Goal: Transaction & Acquisition: Purchase product/service

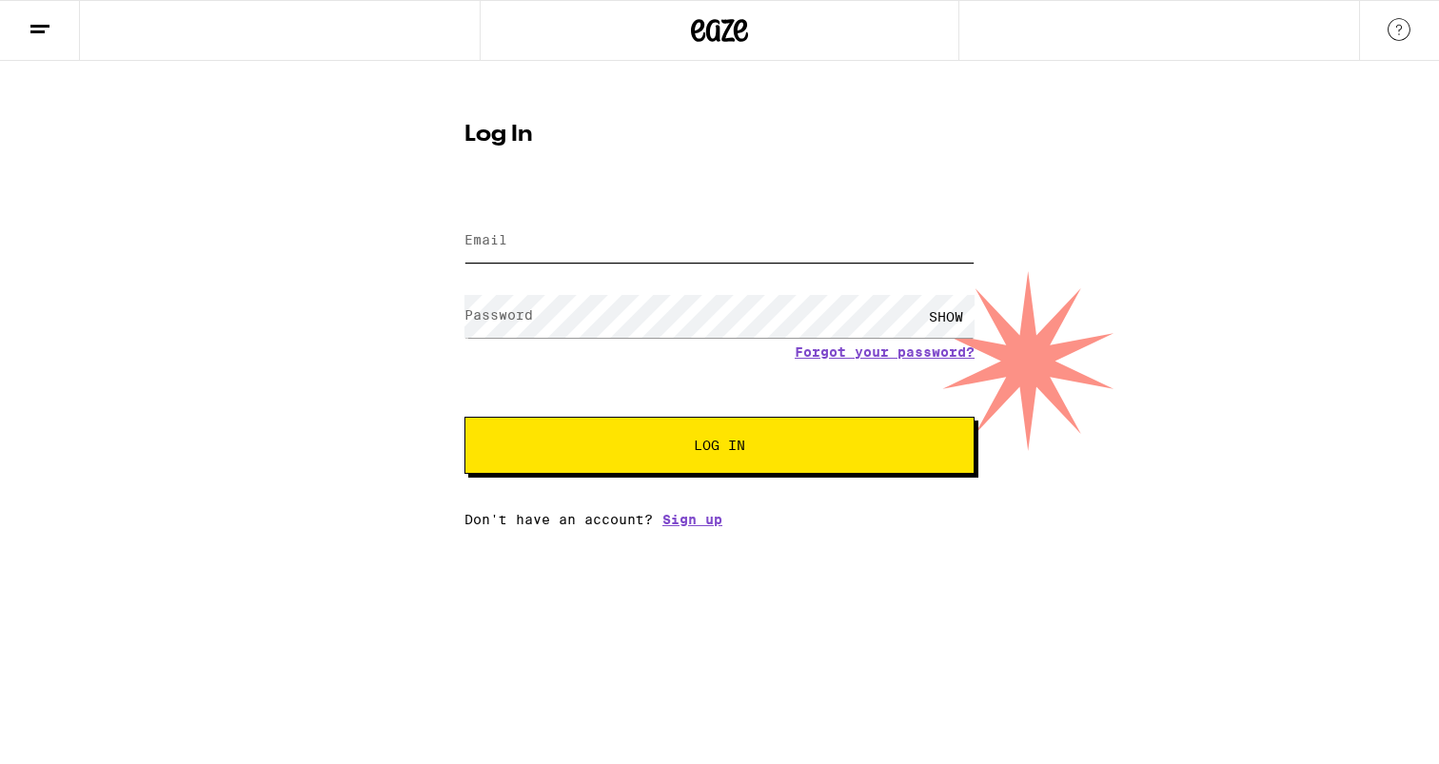
type input "[EMAIL_ADDRESS][DOMAIN_NAME]"
click at [708, 30] on icon at bounding box center [720, 30] width 29 height 23
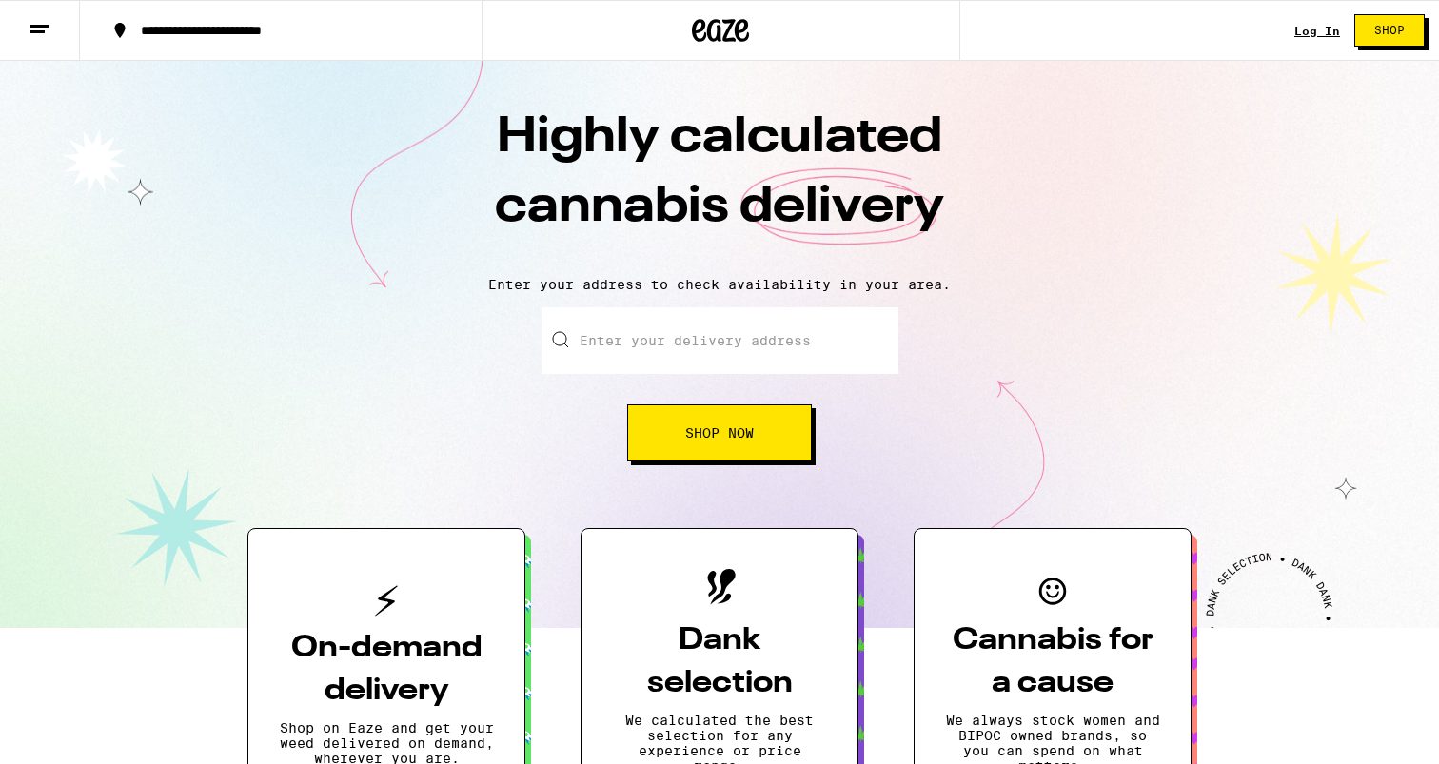
click at [198, 37] on div "**********" at bounding box center [292, 30] width 322 height 13
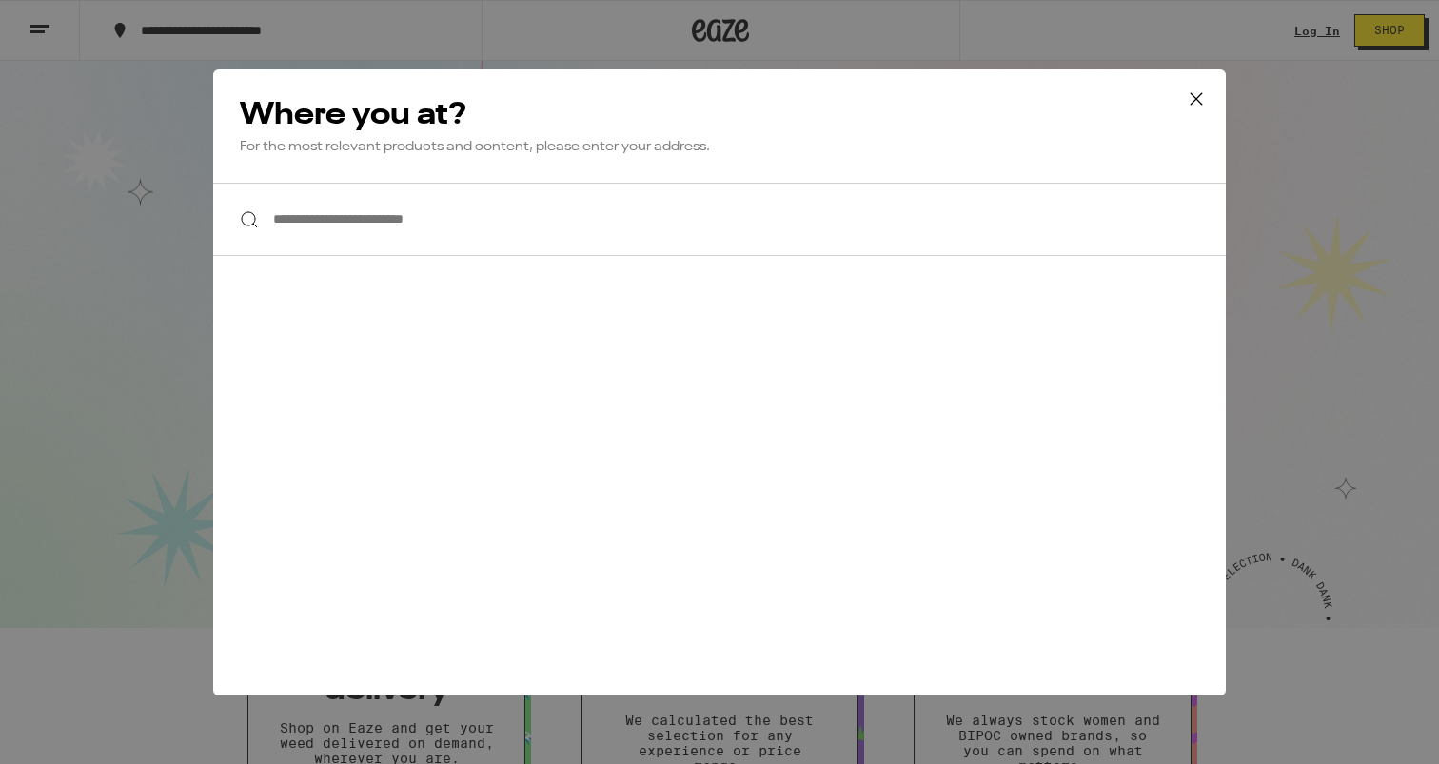
click at [1201, 96] on icon at bounding box center [1196, 99] width 29 height 29
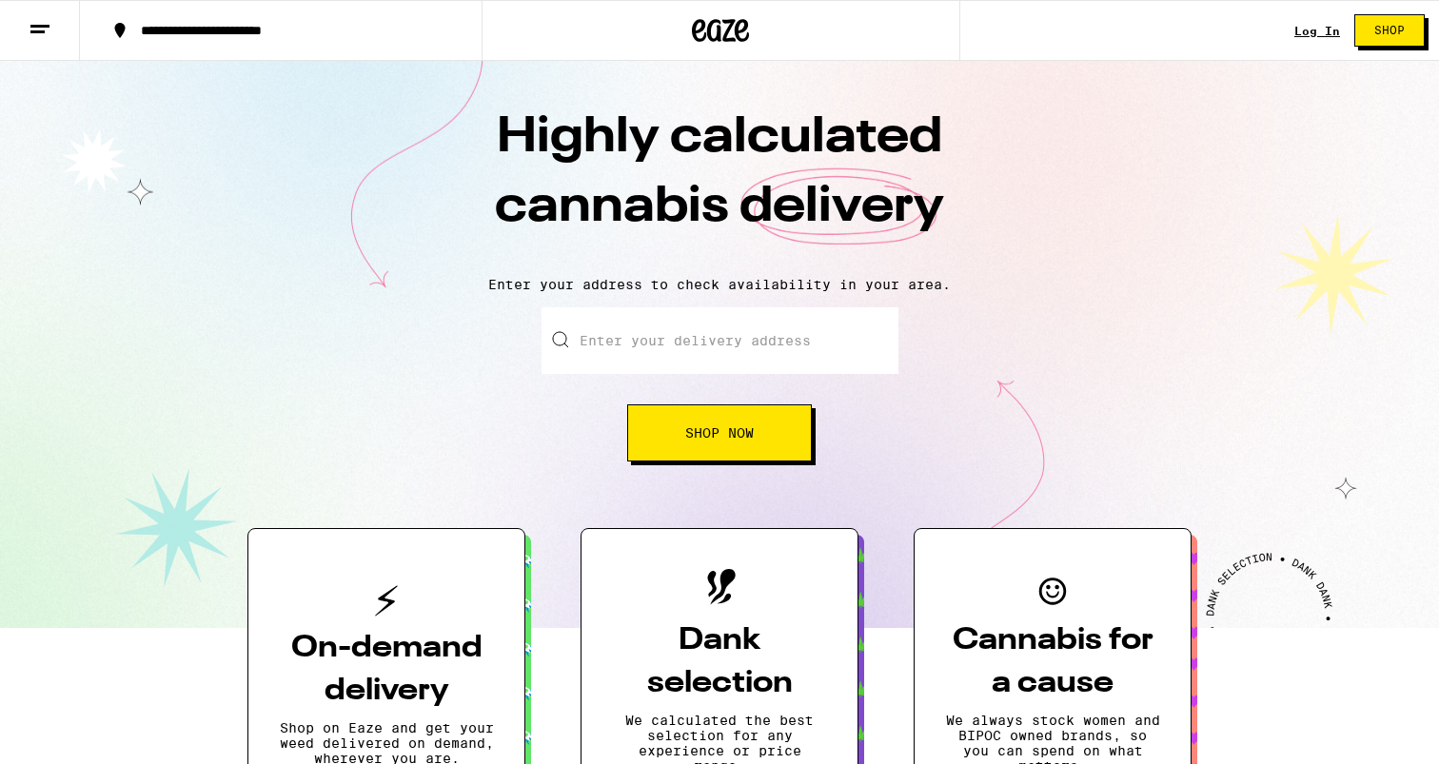
click at [736, 345] on input "Enter your delivery address" at bounding box center [719, 340] width 357 height 67
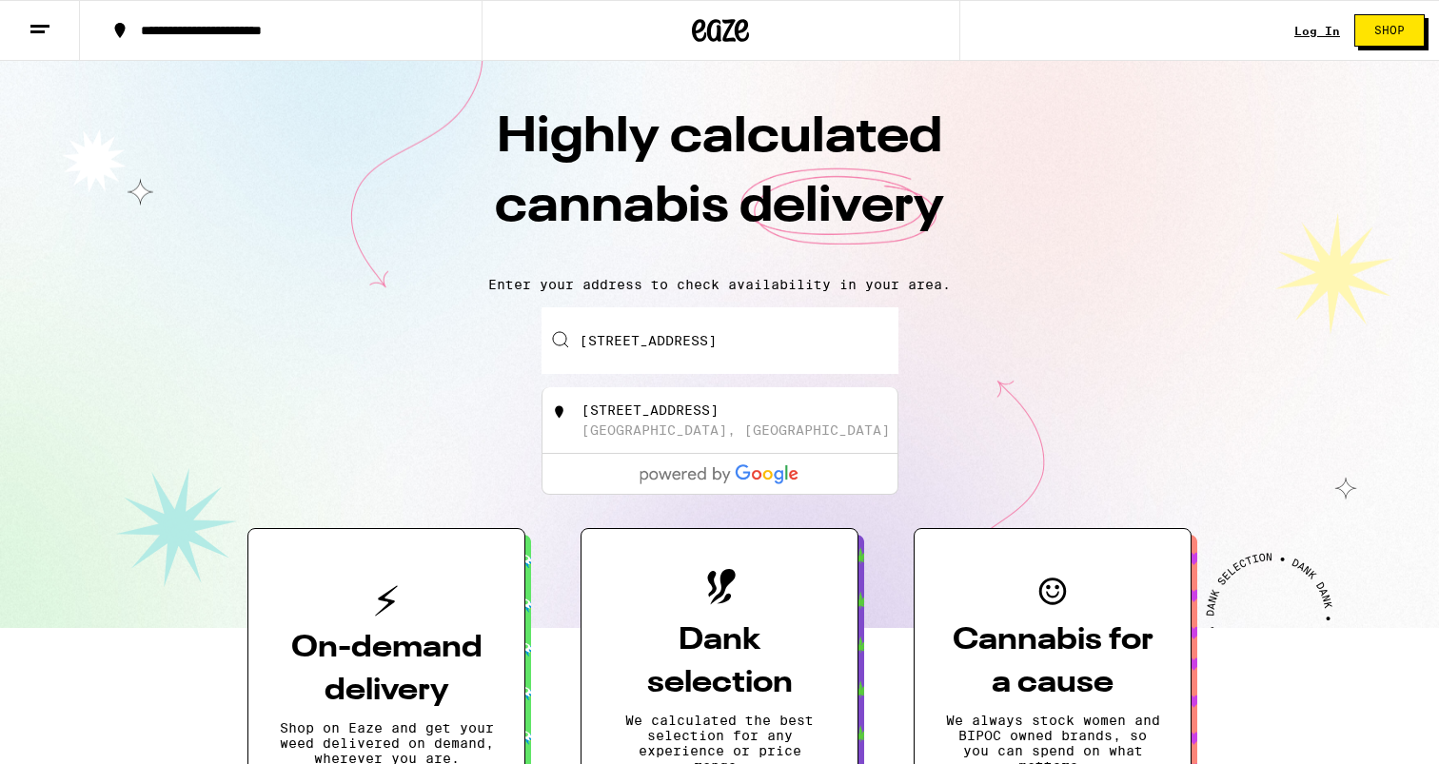
drag, startPoint x: 756, startPoint y: 340, endPoint x: 899, endPoint y: 340, distance: 142.7
click at [899, 340] on div "Enter your delivery address [STREET_ADDRESS] Shop Now" at bounding box center [719, 384] width 1401 height 154
click at [569, 430] on div "[STREET_ADDRESS]" at bounding box center [719, 420] width 355 height 67
type input "[STREET_ADDRESS]"
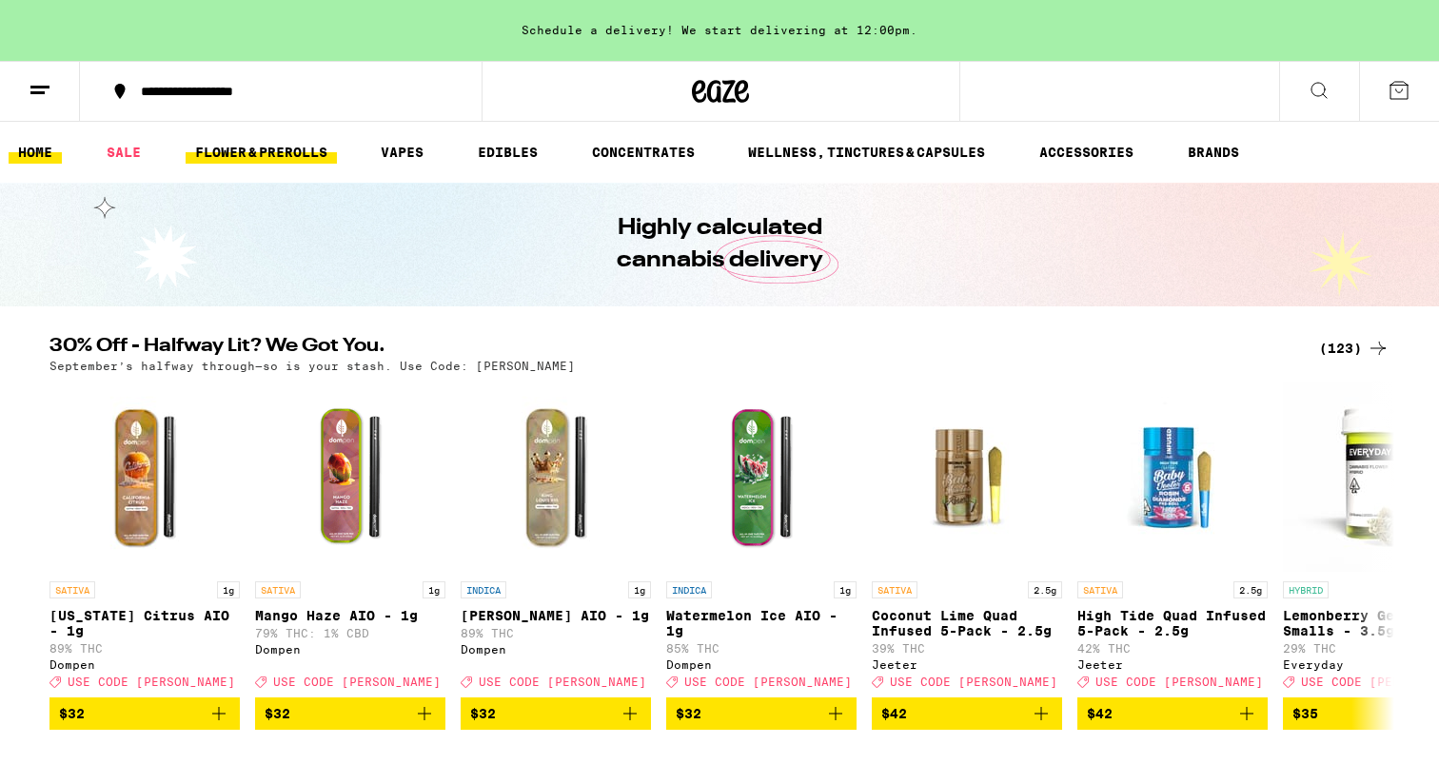
click at [226, 152] on link "FLOWER & PREROLLS" at bounding box center [261, 152] width 151 height 23
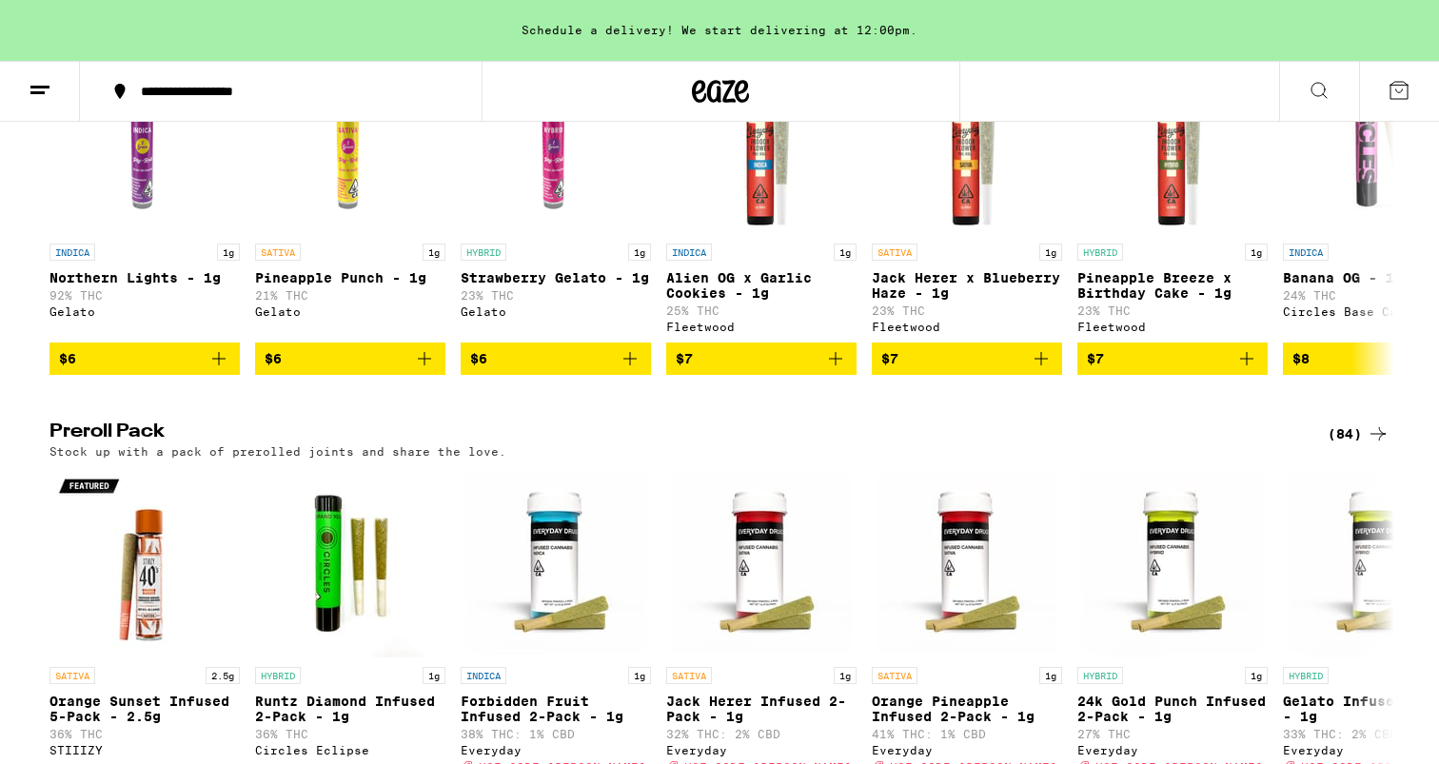
scroll to position [1177, 0]
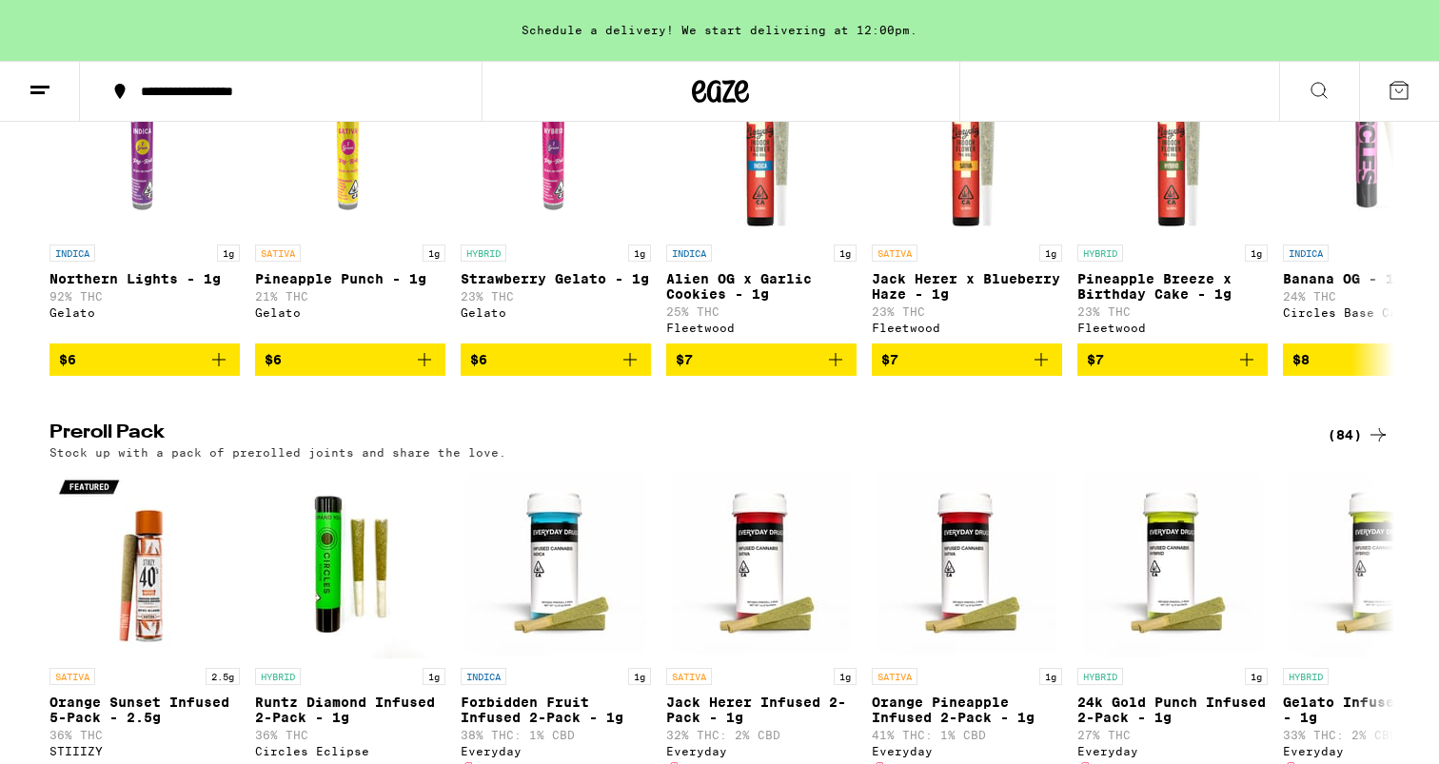
click at [1373, 441] on icon at bounding box center [1377, 434] width 15 height 13
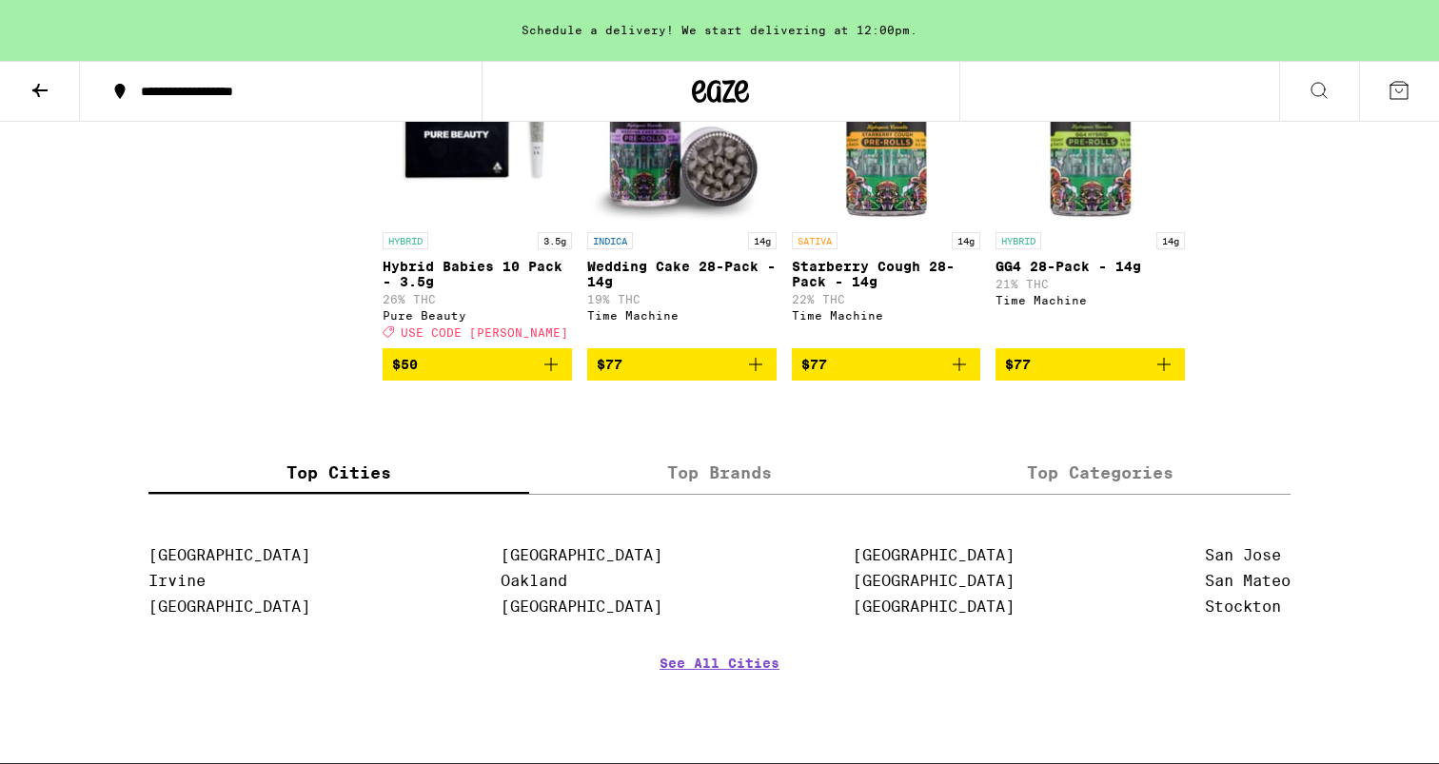
scroll to position [6024, 0]
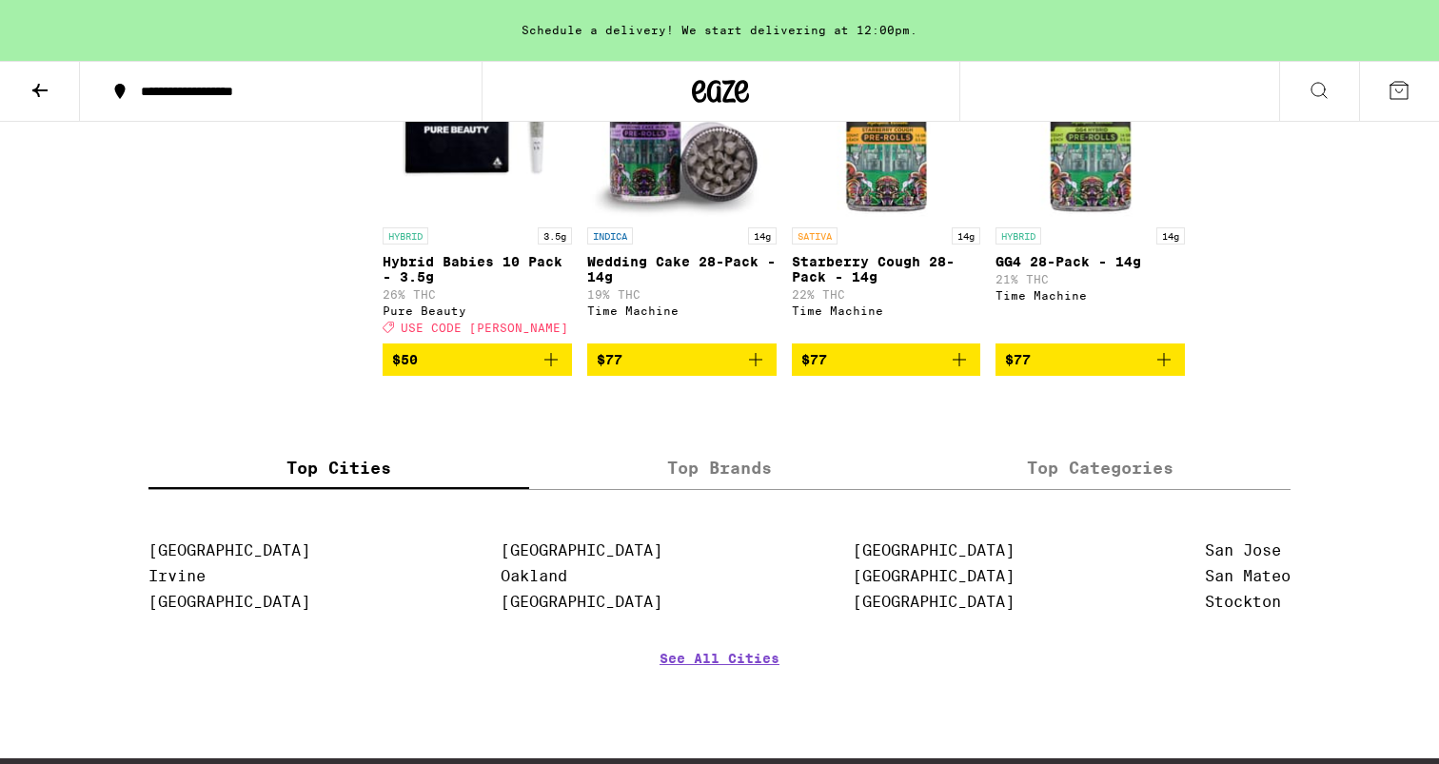
click at [959, 371] on icon "Add to bag" at bounding box center [959, 359] width 23 height 23
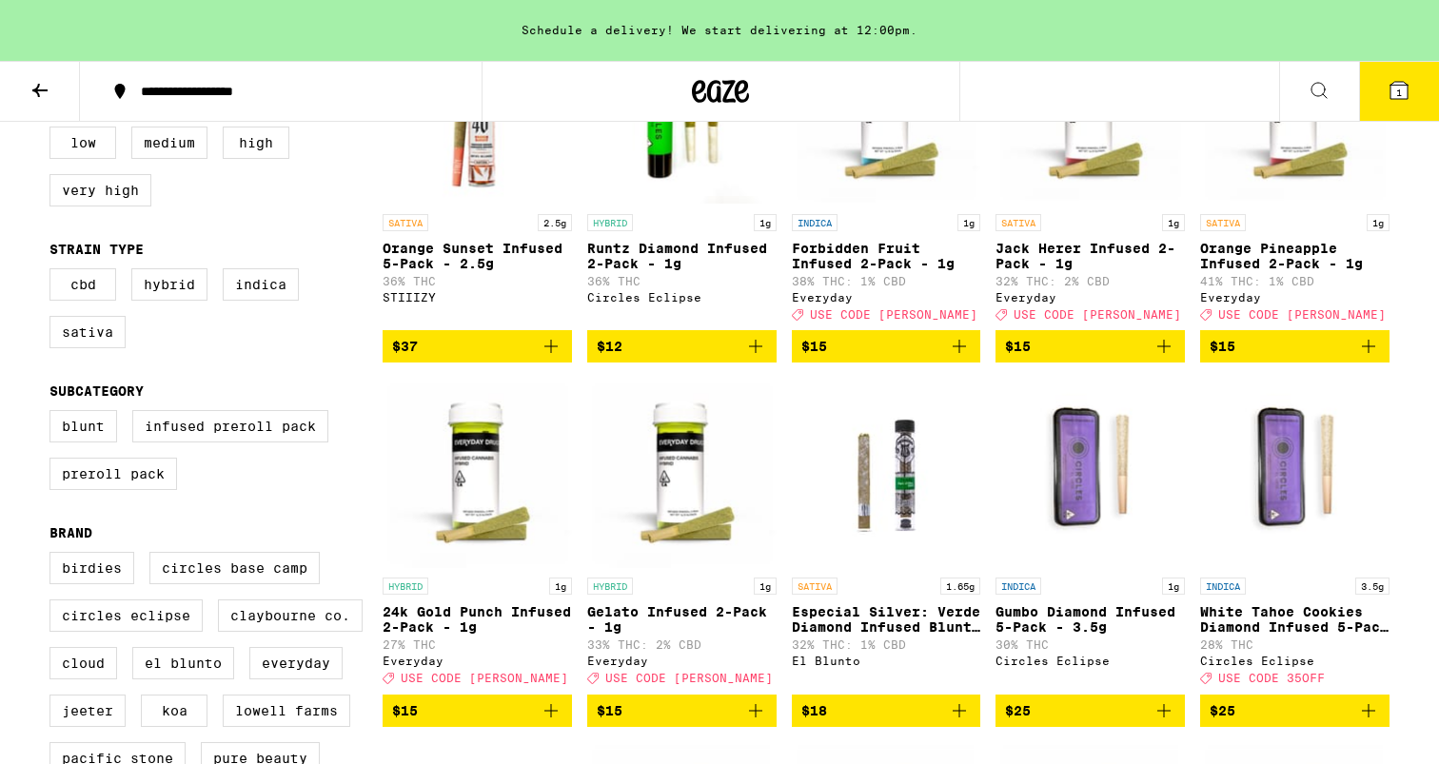
scroll to position [0, 0]
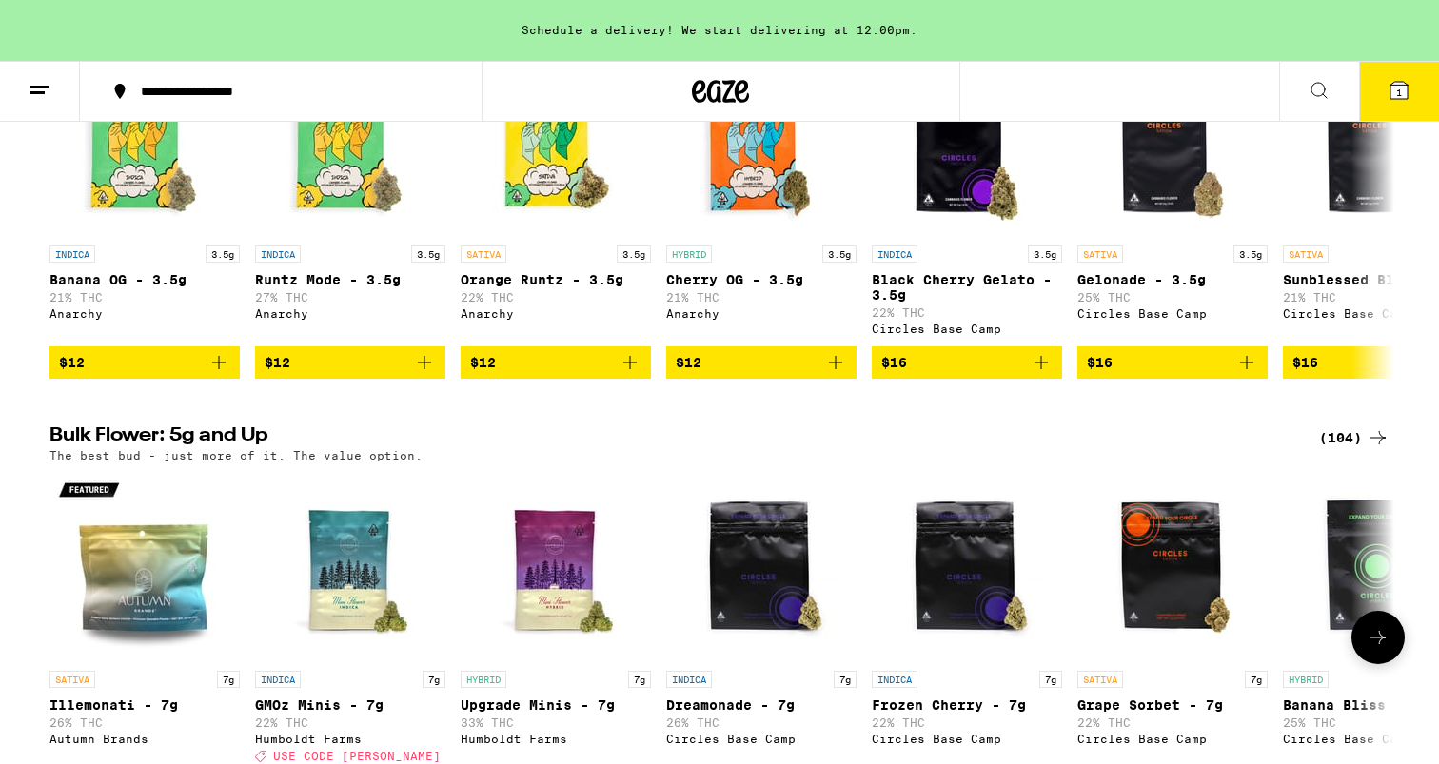
scroll to position [300, 0]
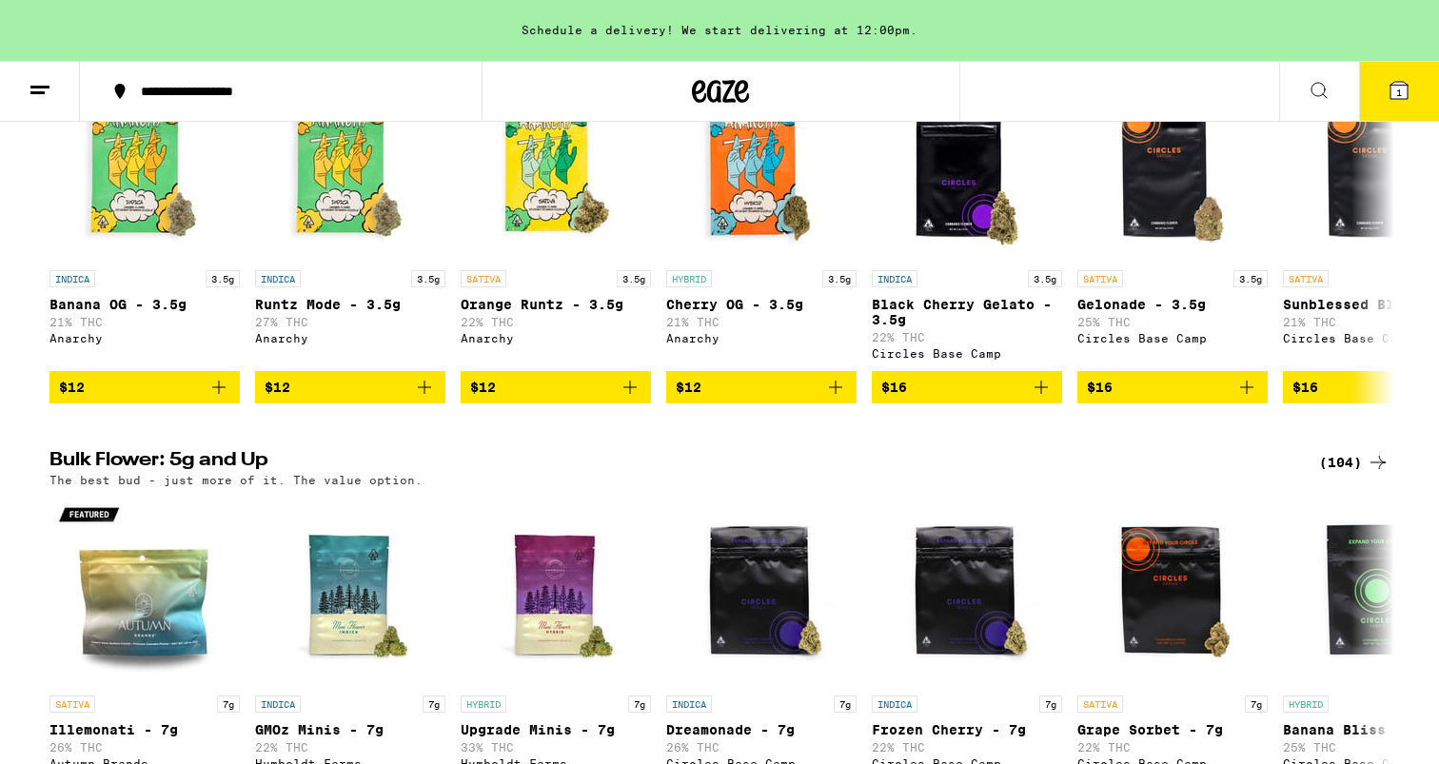
click at [1374, 472] on icon at bounding box center [1377, 462] width 23 height 23
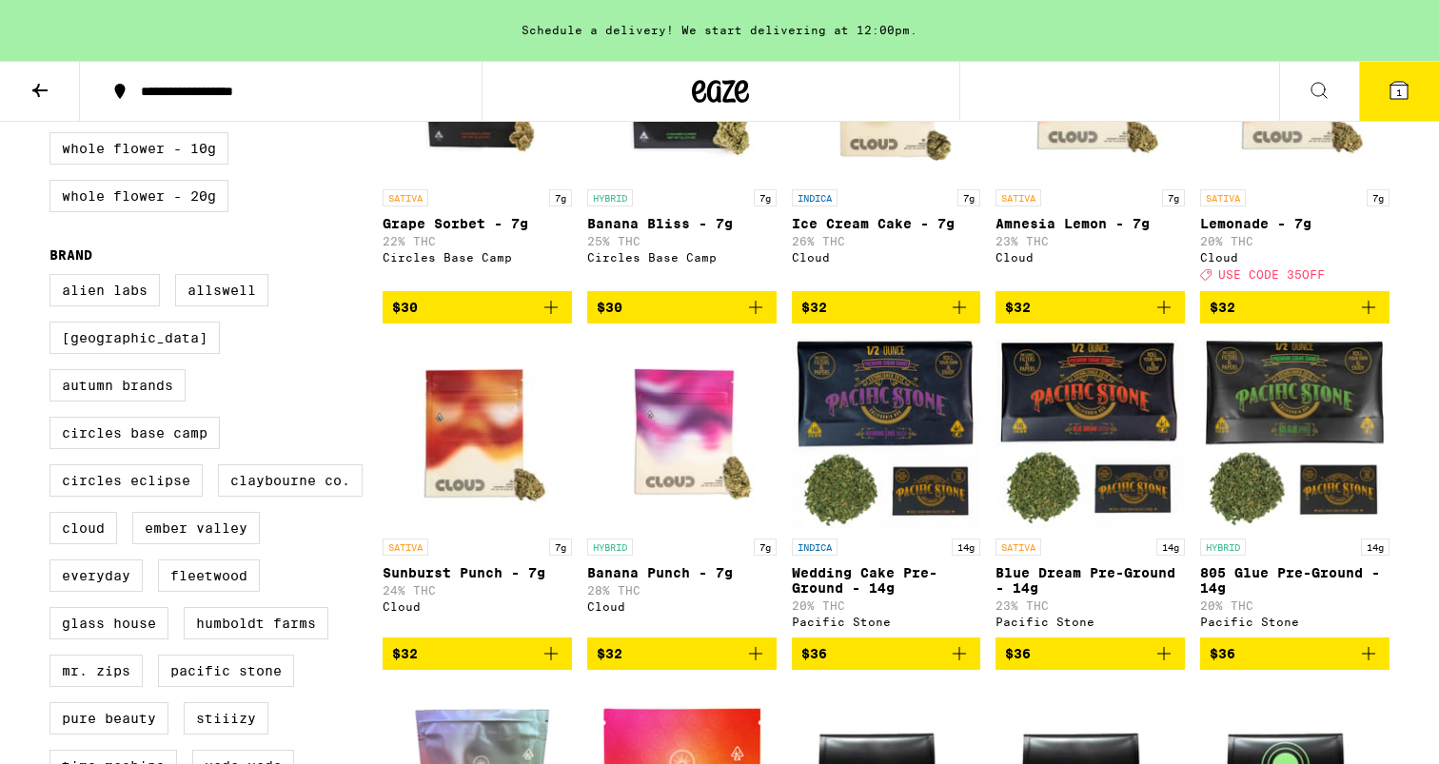
scroll to position [679, 0]
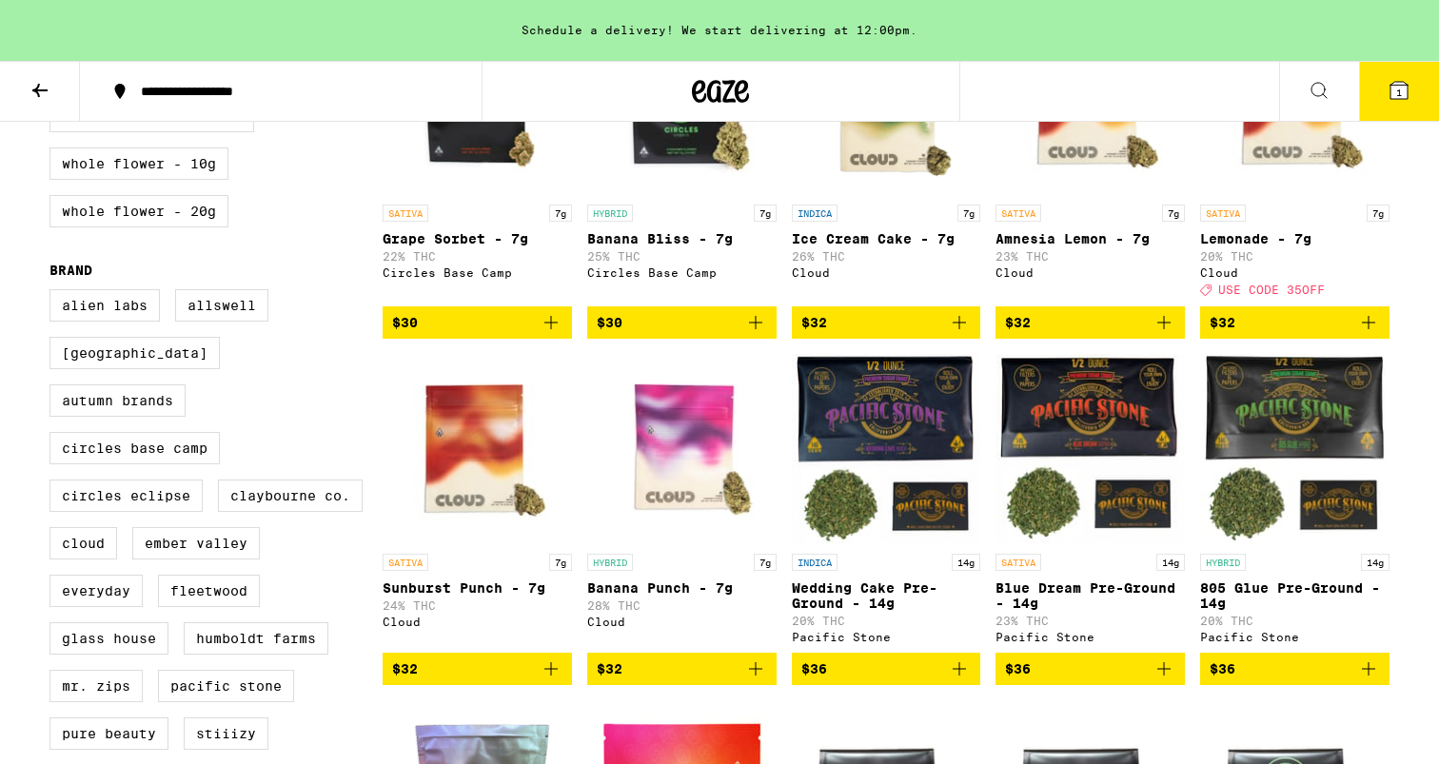
click at [1162, 680] on icon "Add to bag" at bounding box center [1163, 668] width 23 height 23
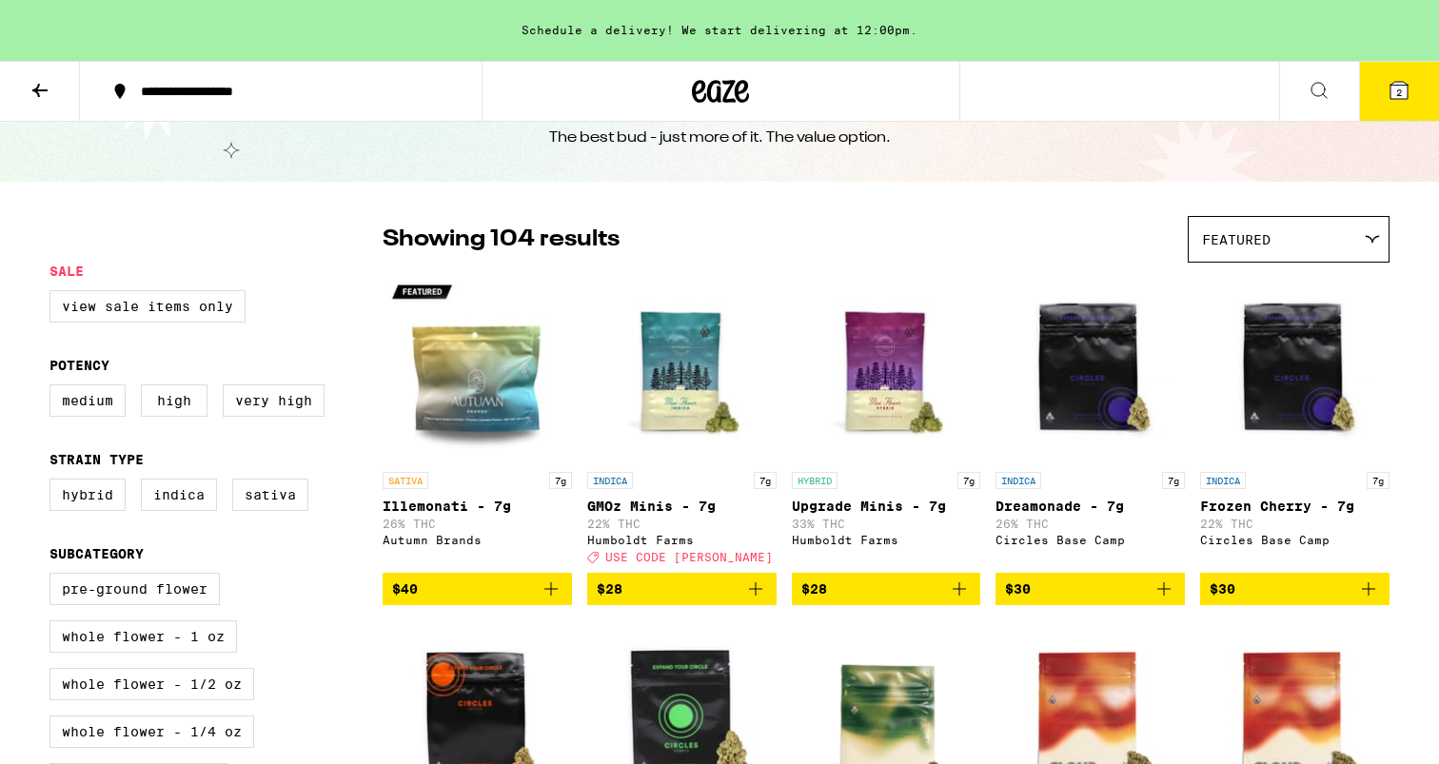
scroll to position [0, 0]
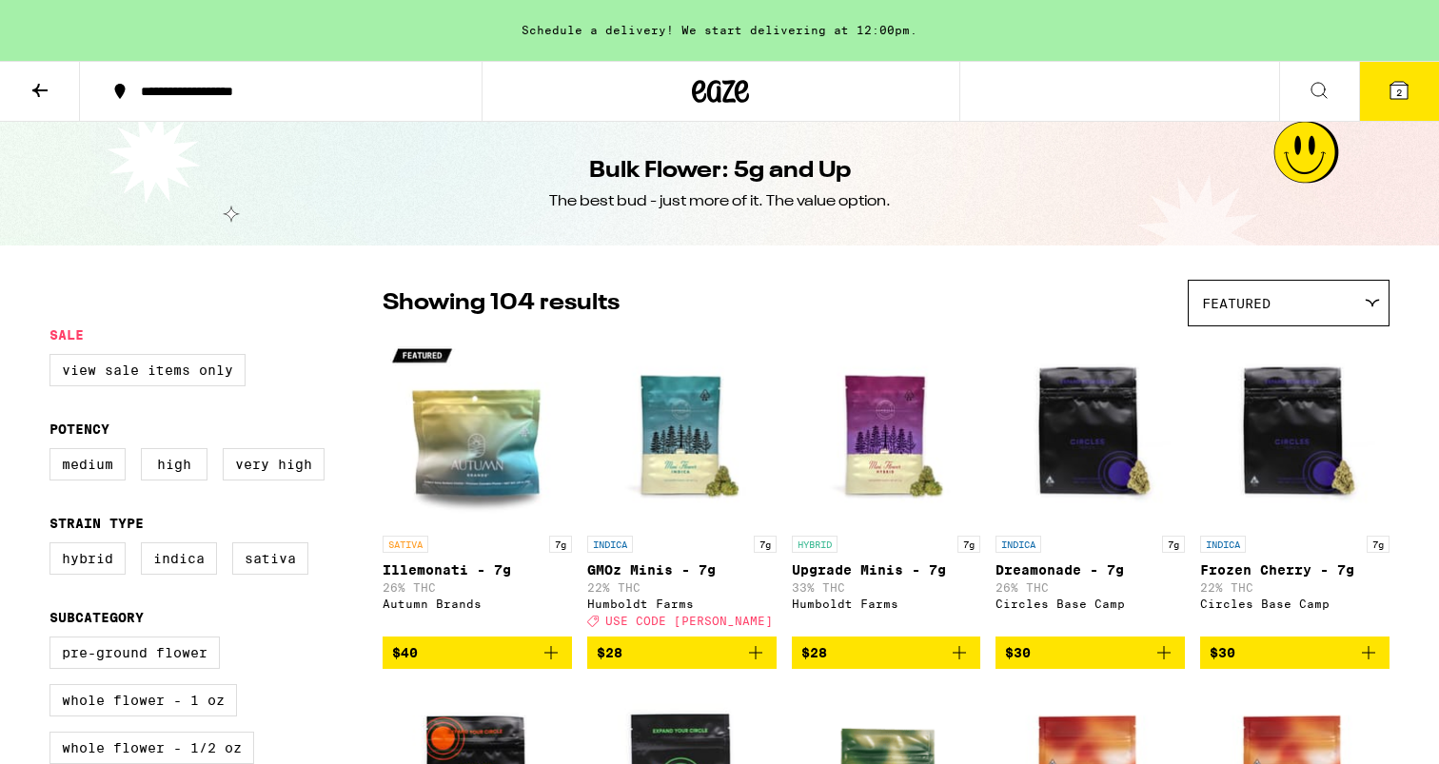
click at [1393, 93] on icon at bounding box center [1398, 90] width 17 height 17
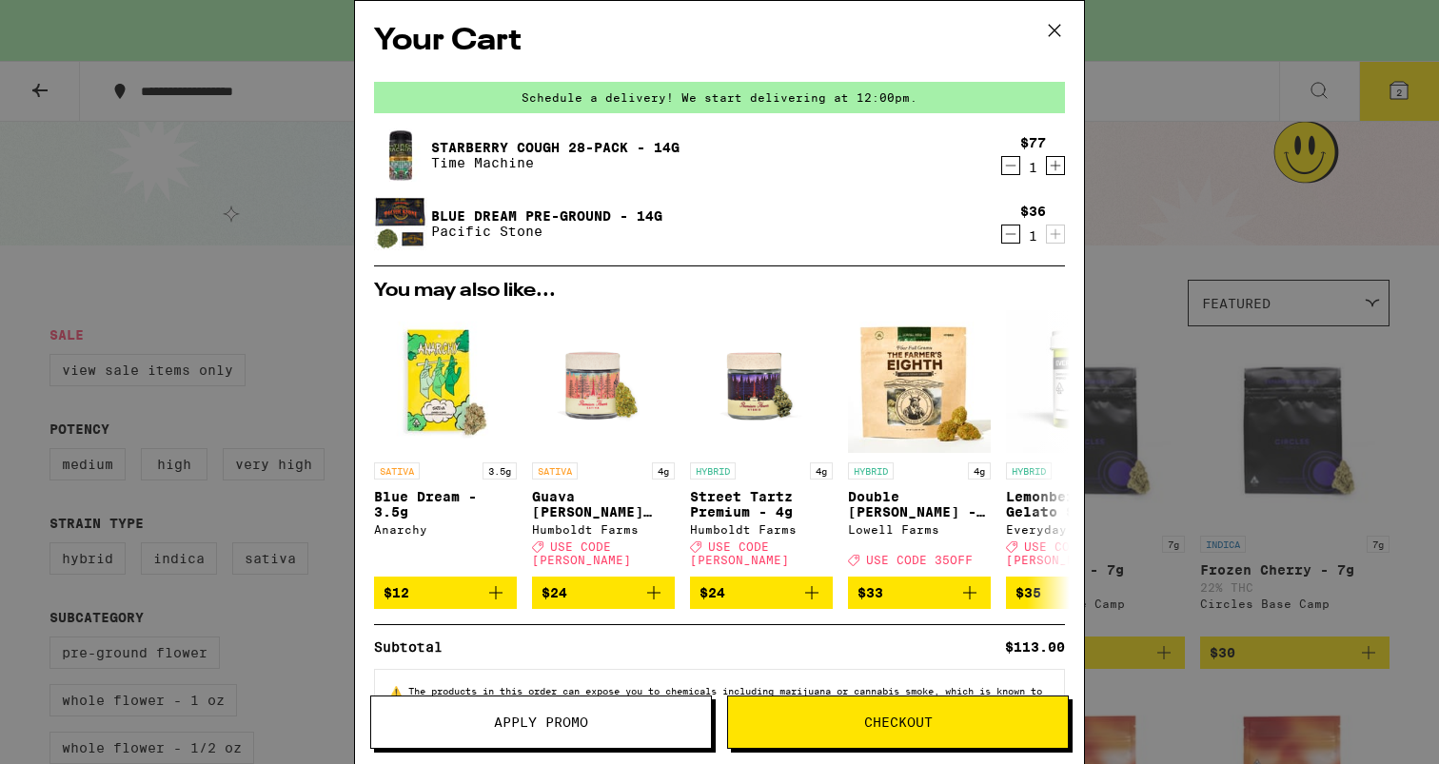
click at [855, 733] on button "Checkout" at bounding box center [898, 722] width 342 height 53
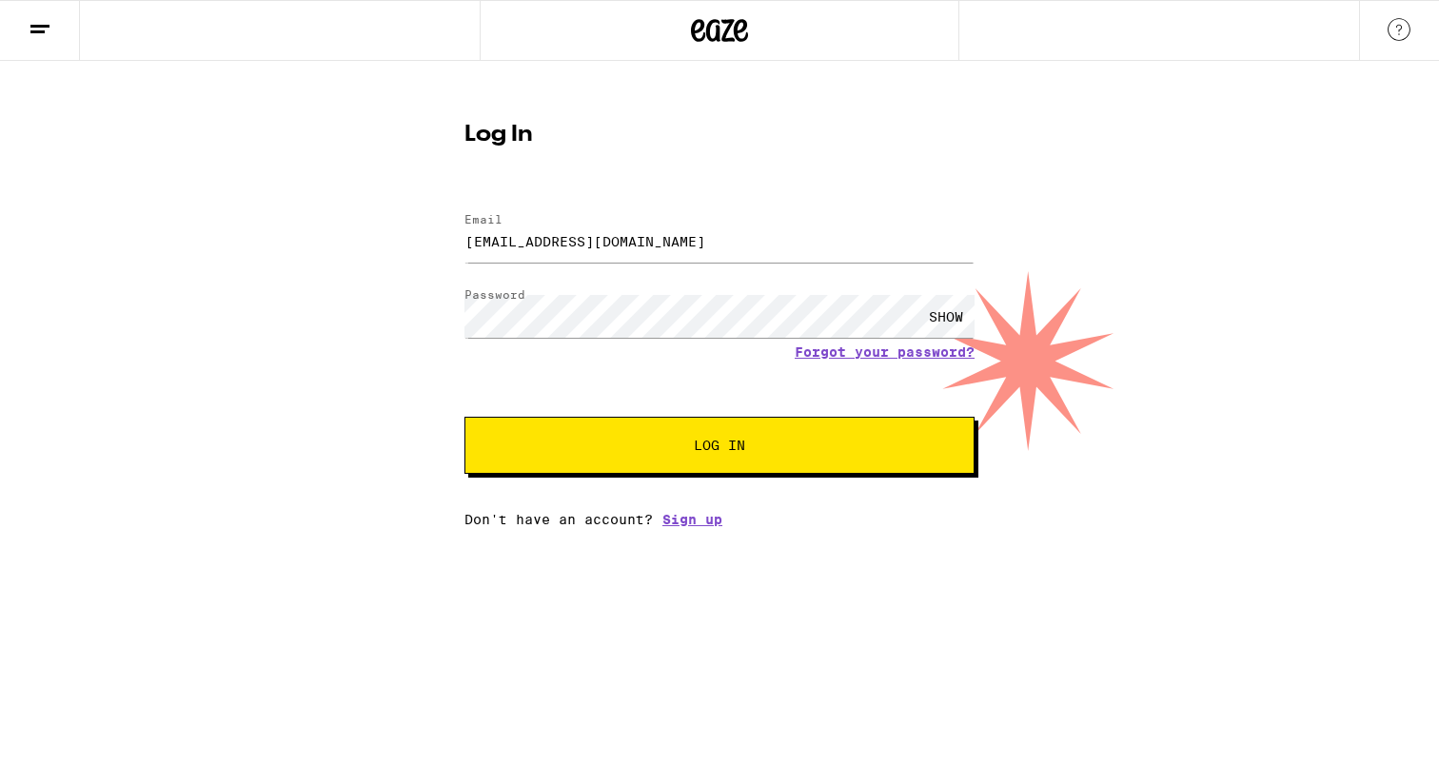
click at [740, 469] on button "Log In" at bounding box center [719, 445] width 510 height 57
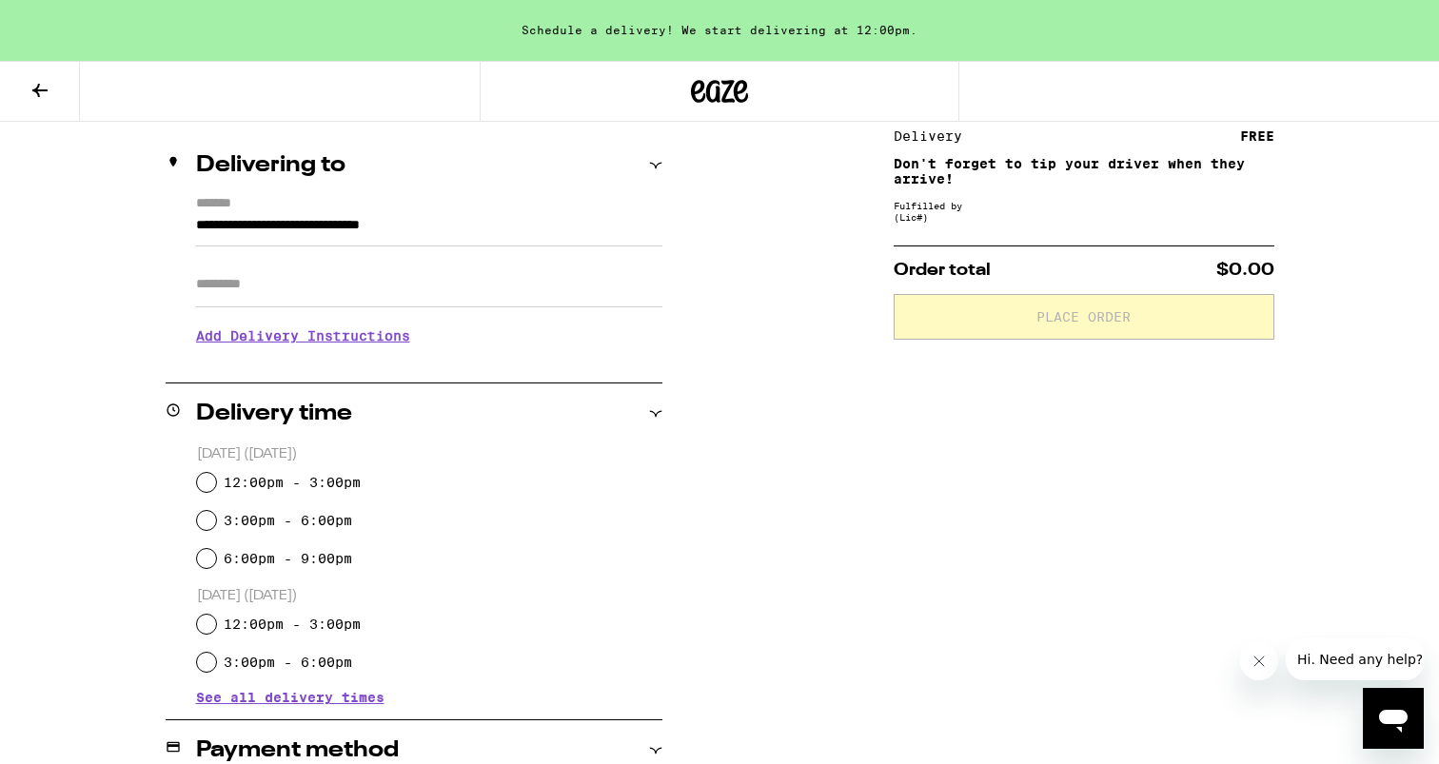
scroll to position [212, 0]
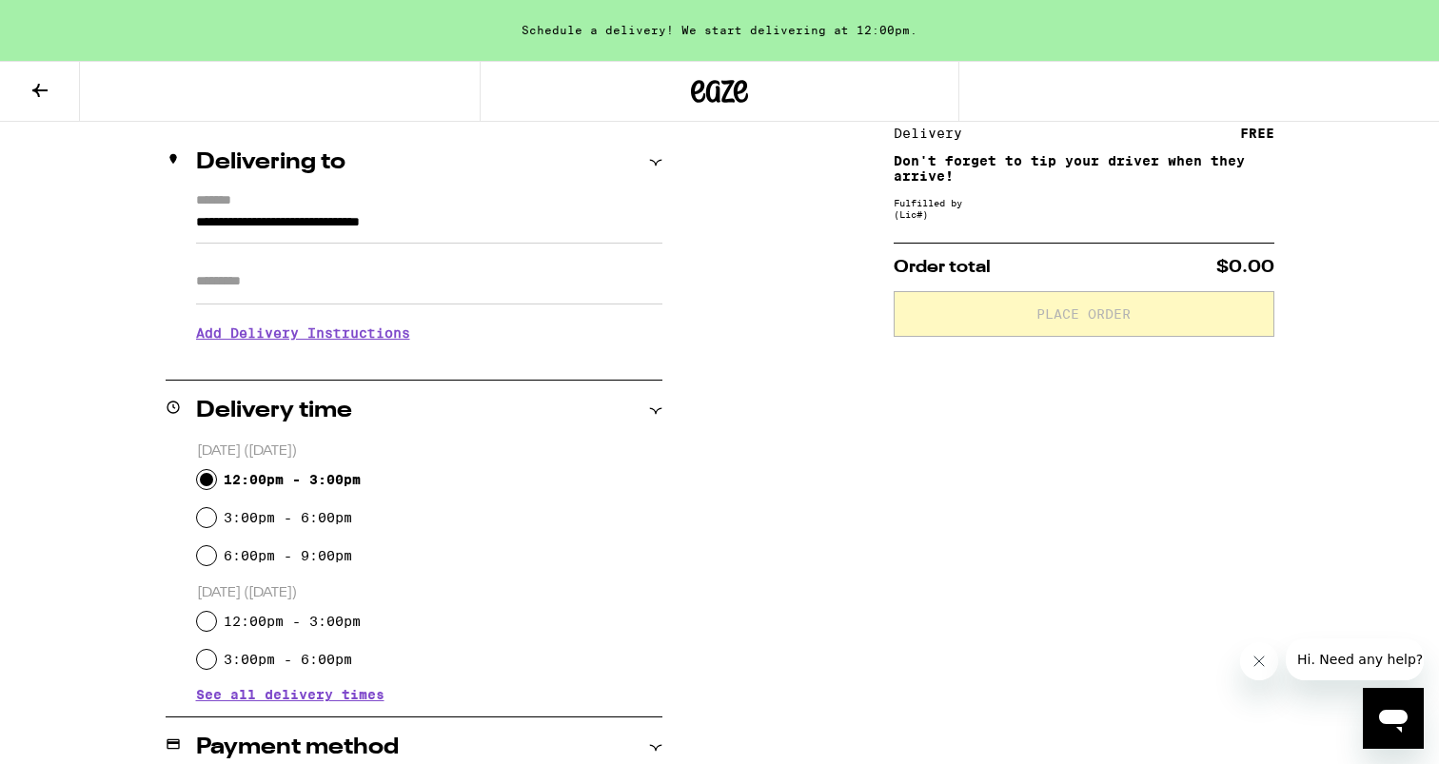
click at [203, 475] on input "12:00pm - 3:00pm" at bounding box center [206, 479] width 19 height 19
radio input "true"
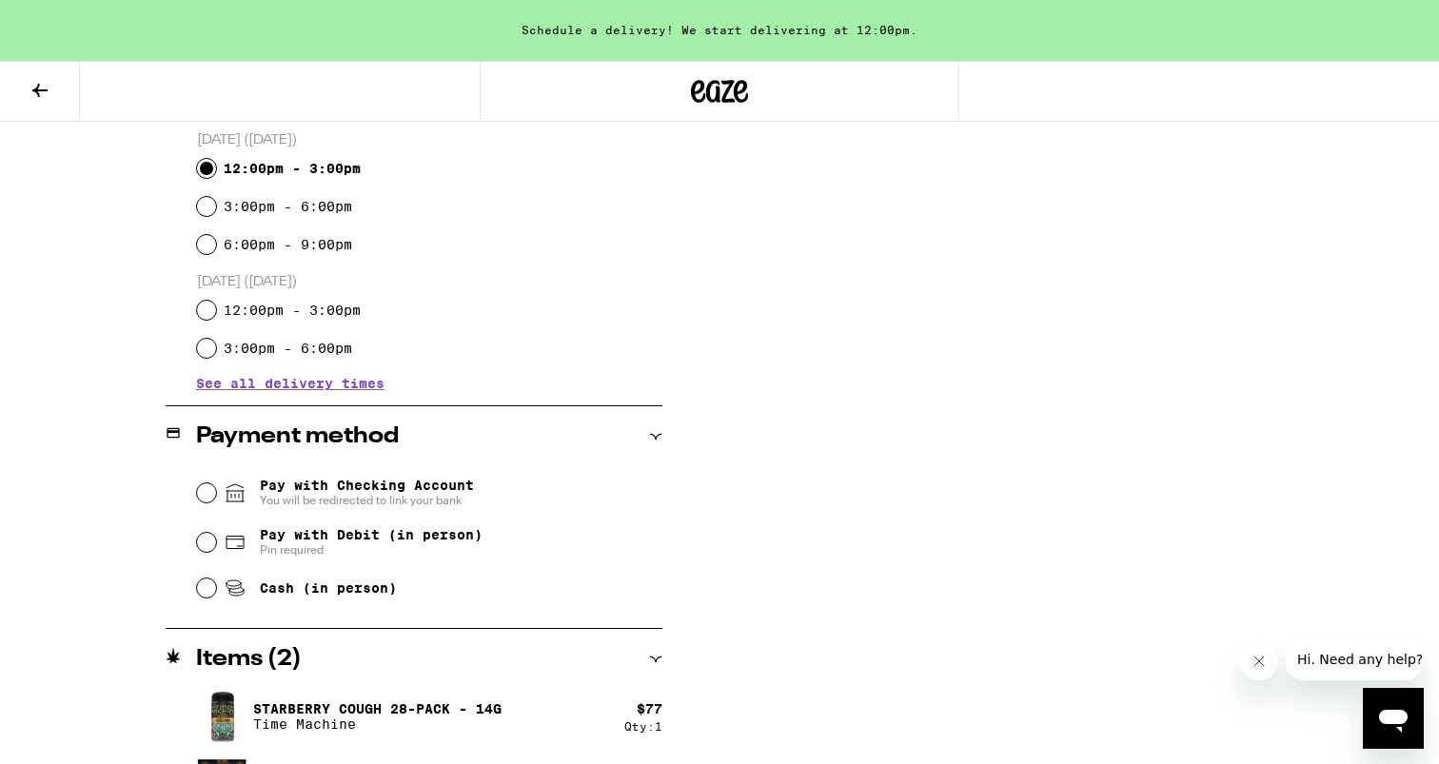
scroll to position [526, 0]
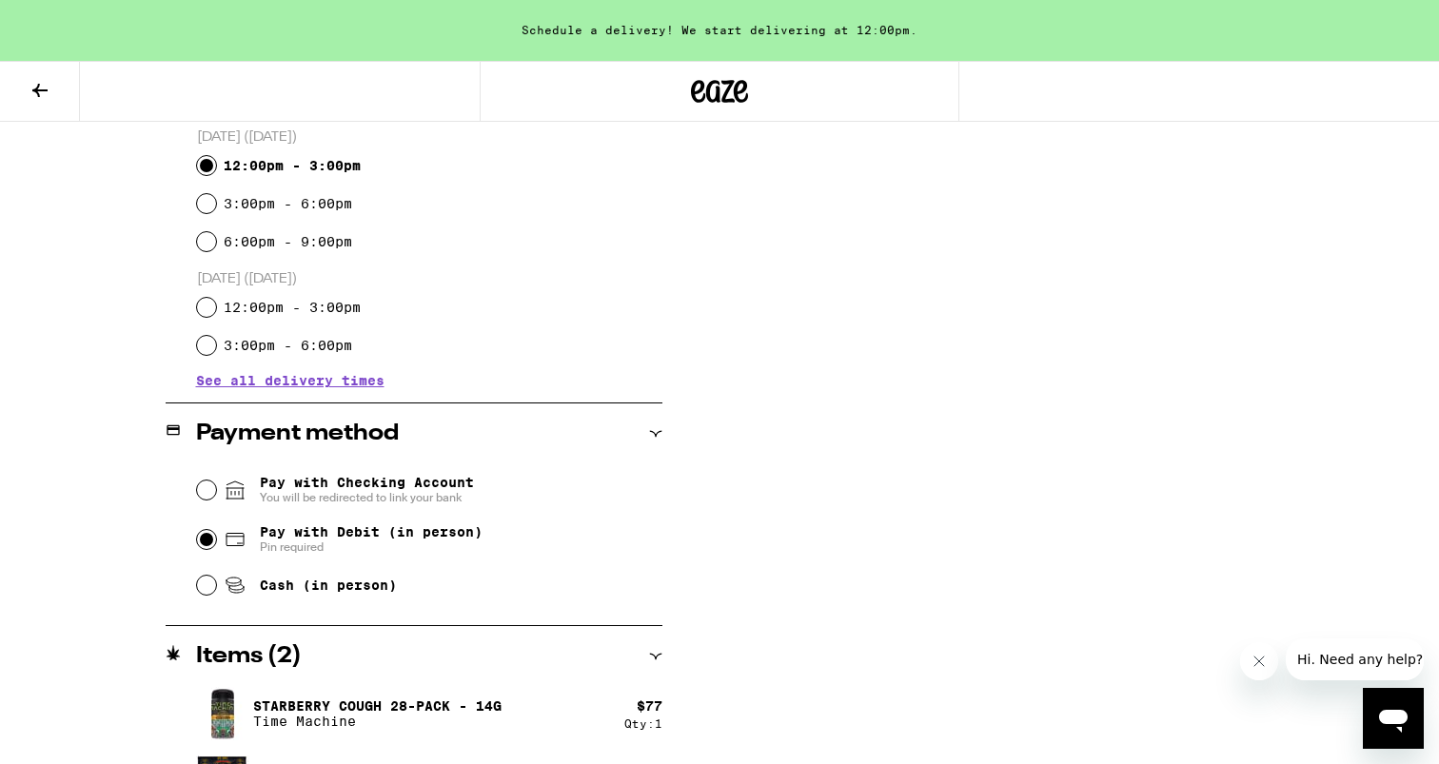
click at [204, 544] on input "Pay with Debit (in person) Pin required" at bounding box center [206, 539] width 19 height 19
radio input "true"
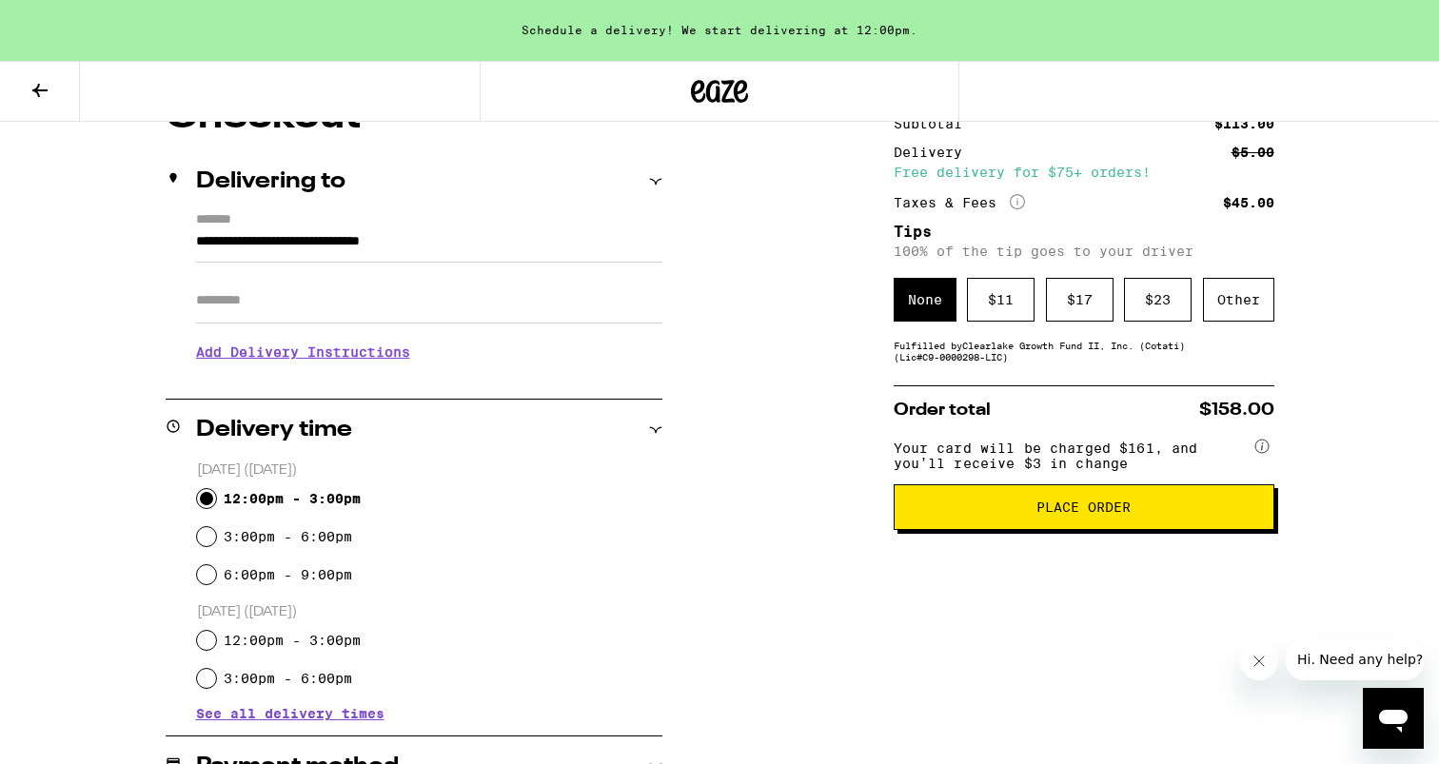
scroll to position [242, 0]
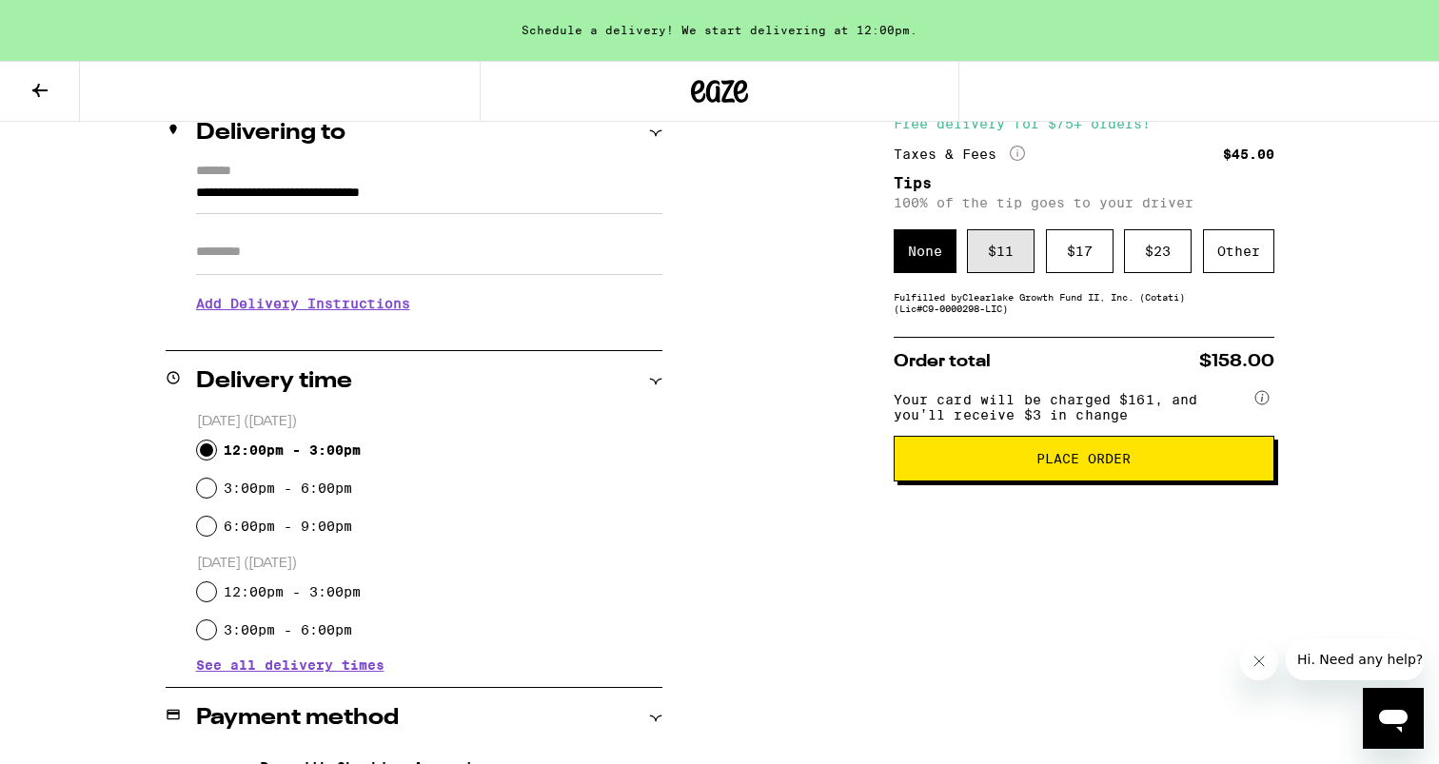
click at [1007, 248] on div "$ 11" at bounding box center [1001, 251] width 68 height 44
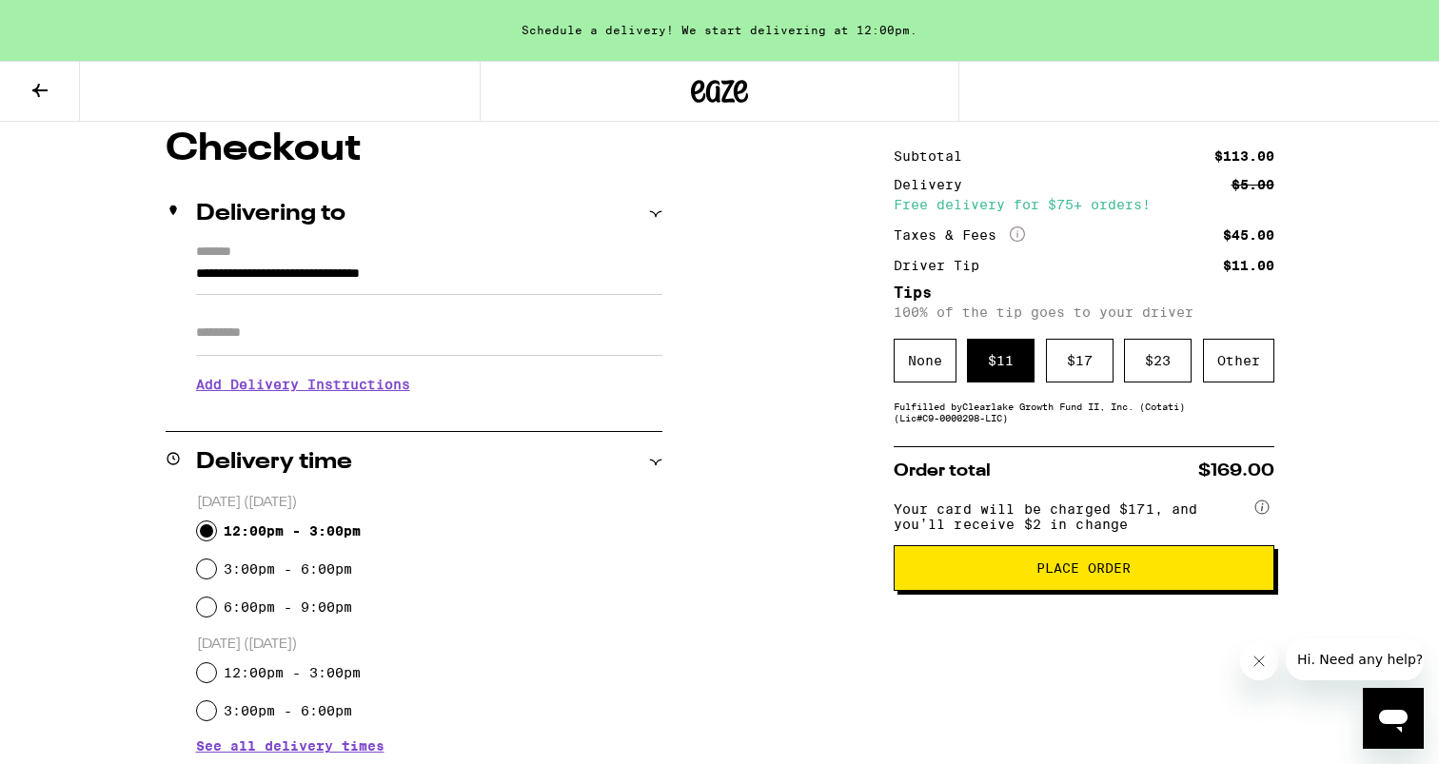
scroll to position [165, 0]
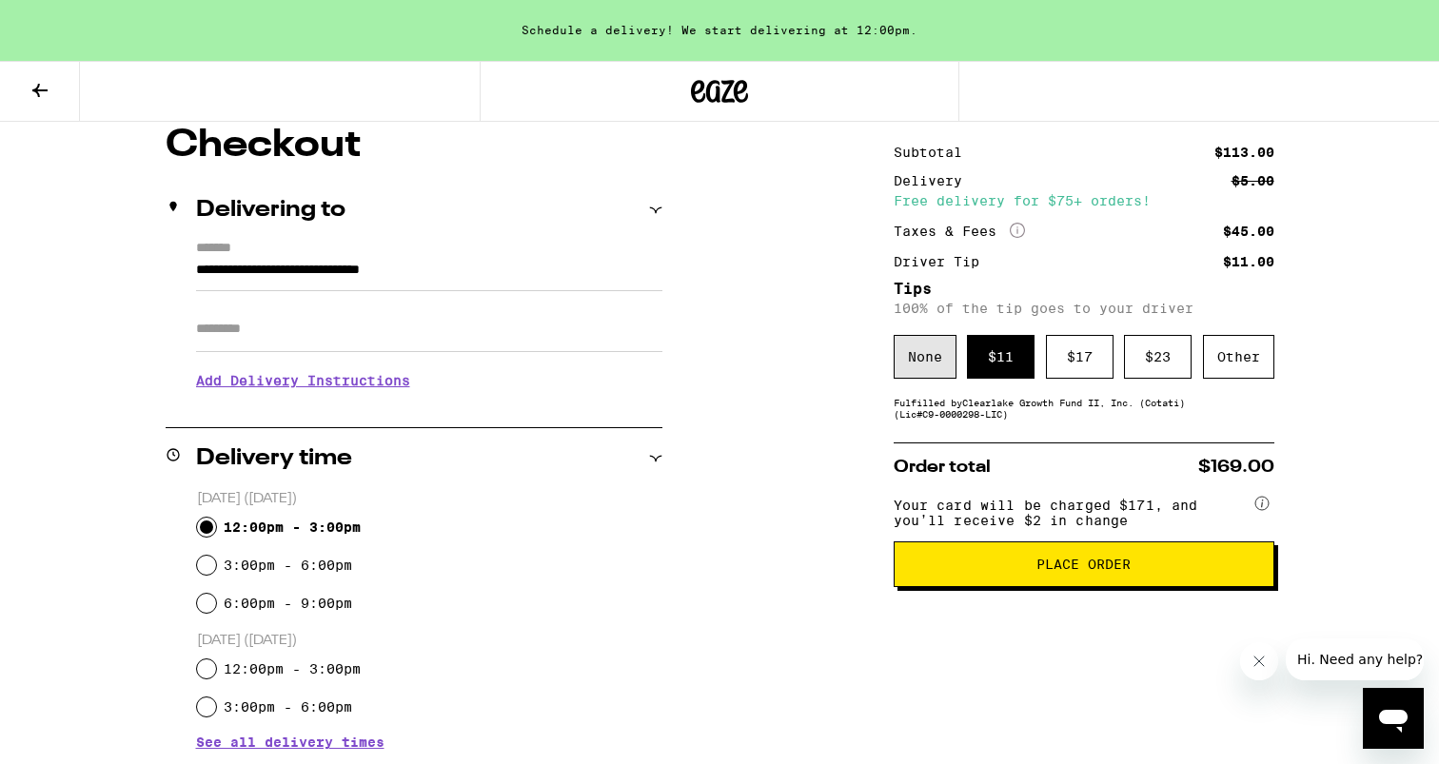
click at [925, 368] on div "None" at bounding box center [924, 357] width 63 height 44
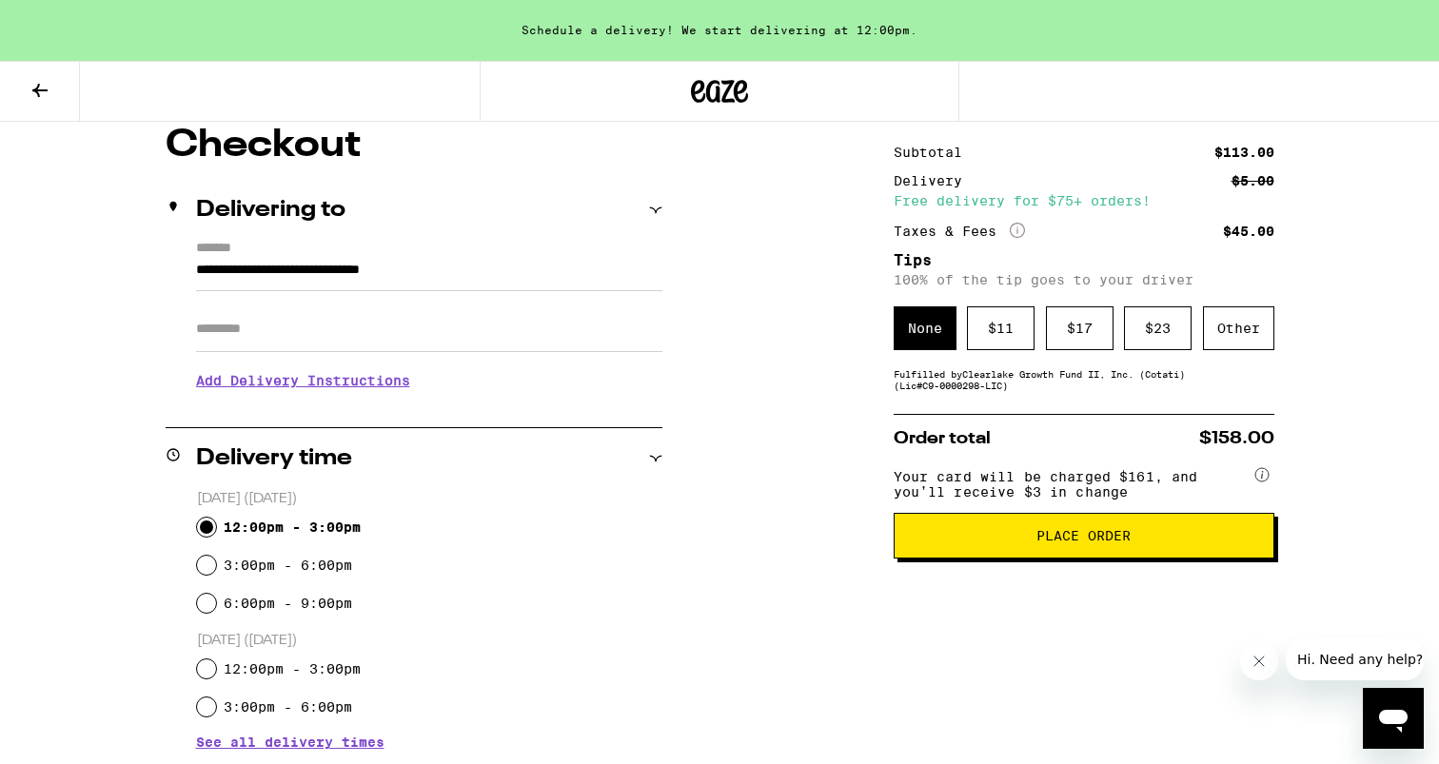
click at [997, 559] on button "Place Order" at bounding box center [1083, 536] width 381 height 46
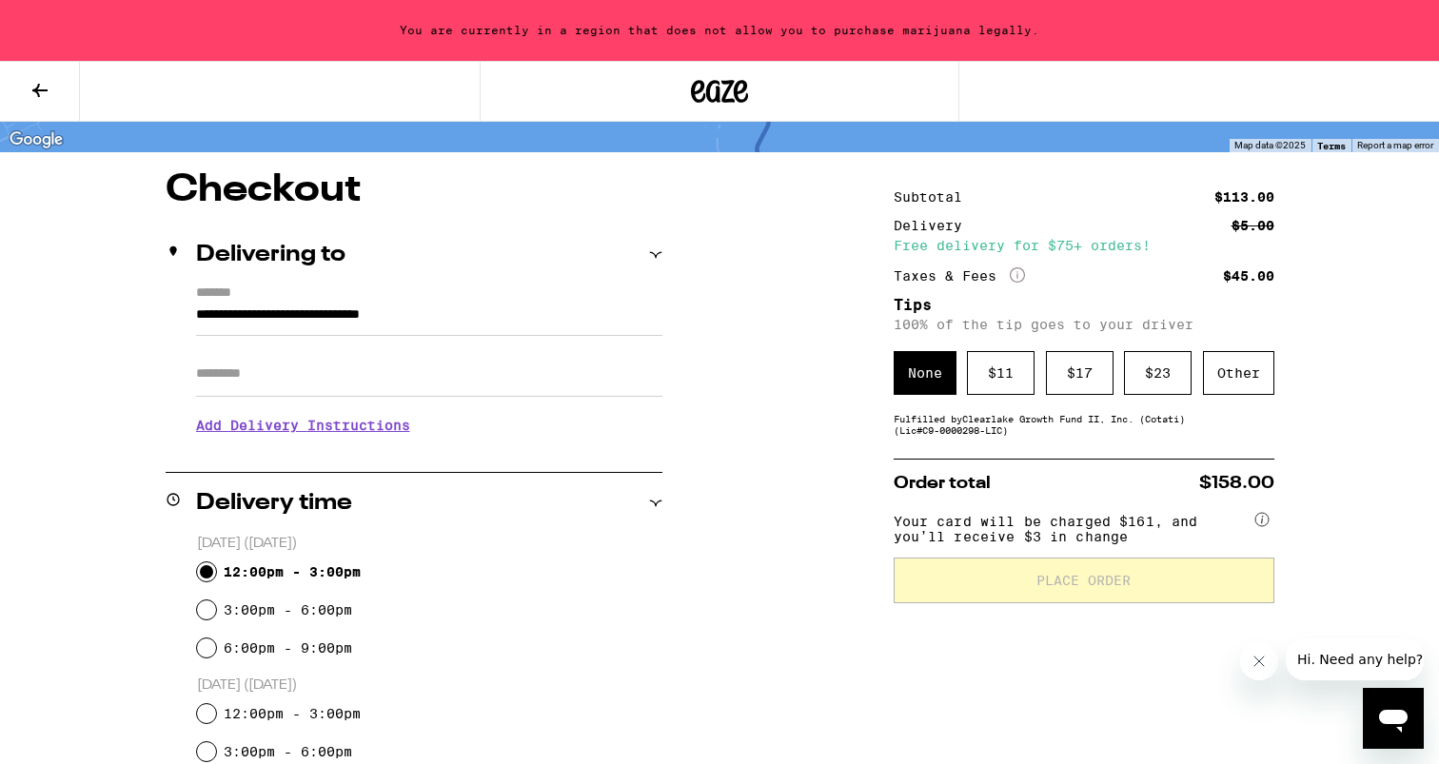
scroll to position [116, 0]
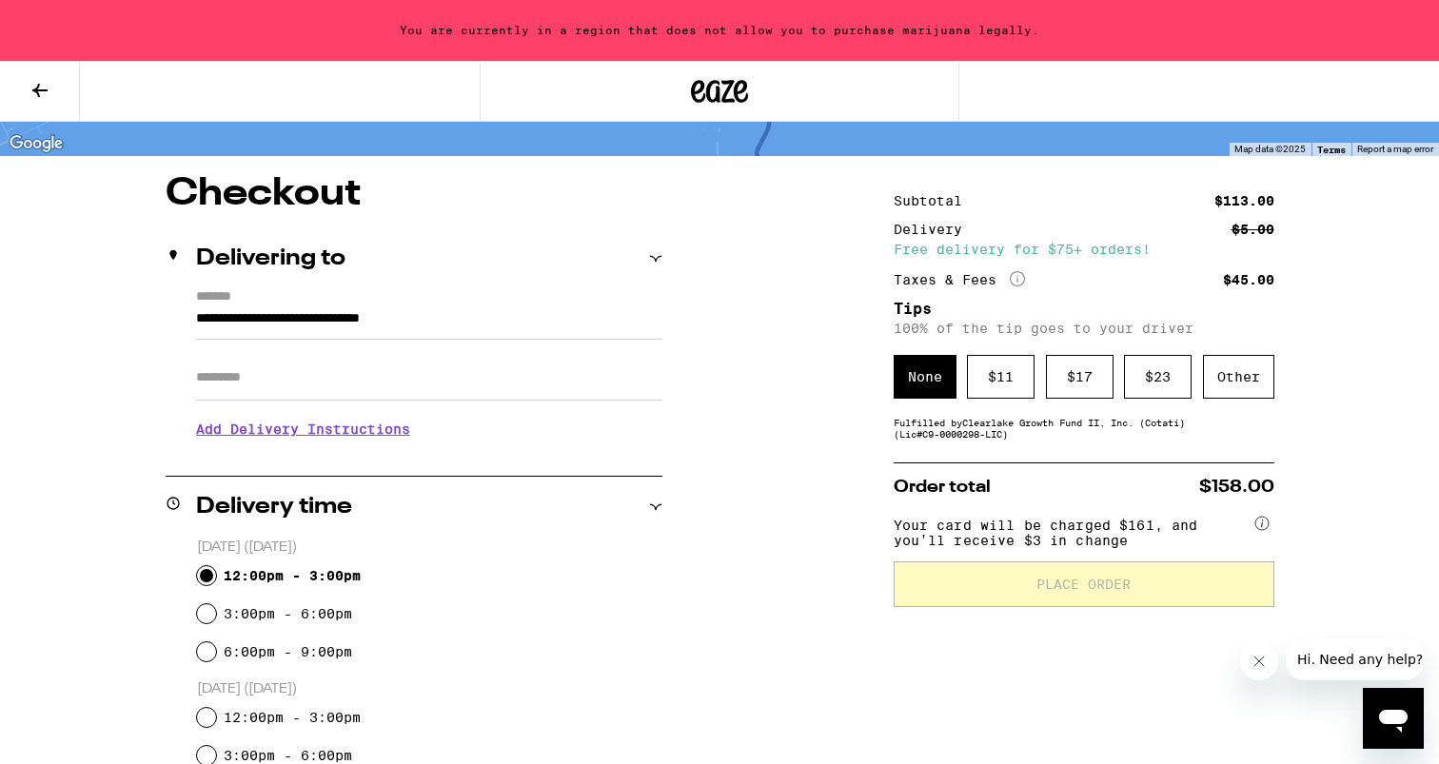
click at [481, 326] on input "**********" at bounding box center [429, 323] width 466 height 32
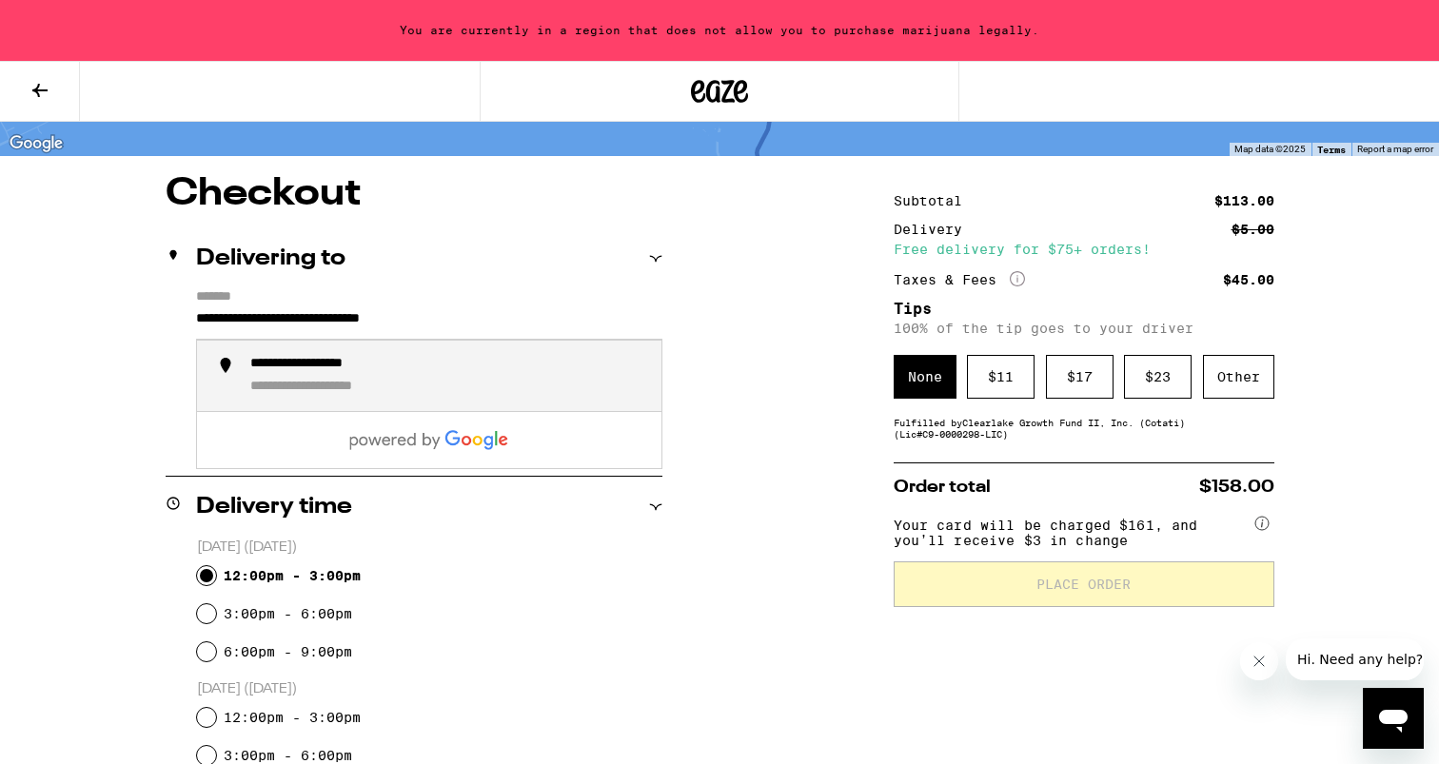
click at [453, 385] on div "**********" at bounding box center [448, 376] width 396 height 41
type input "**********"
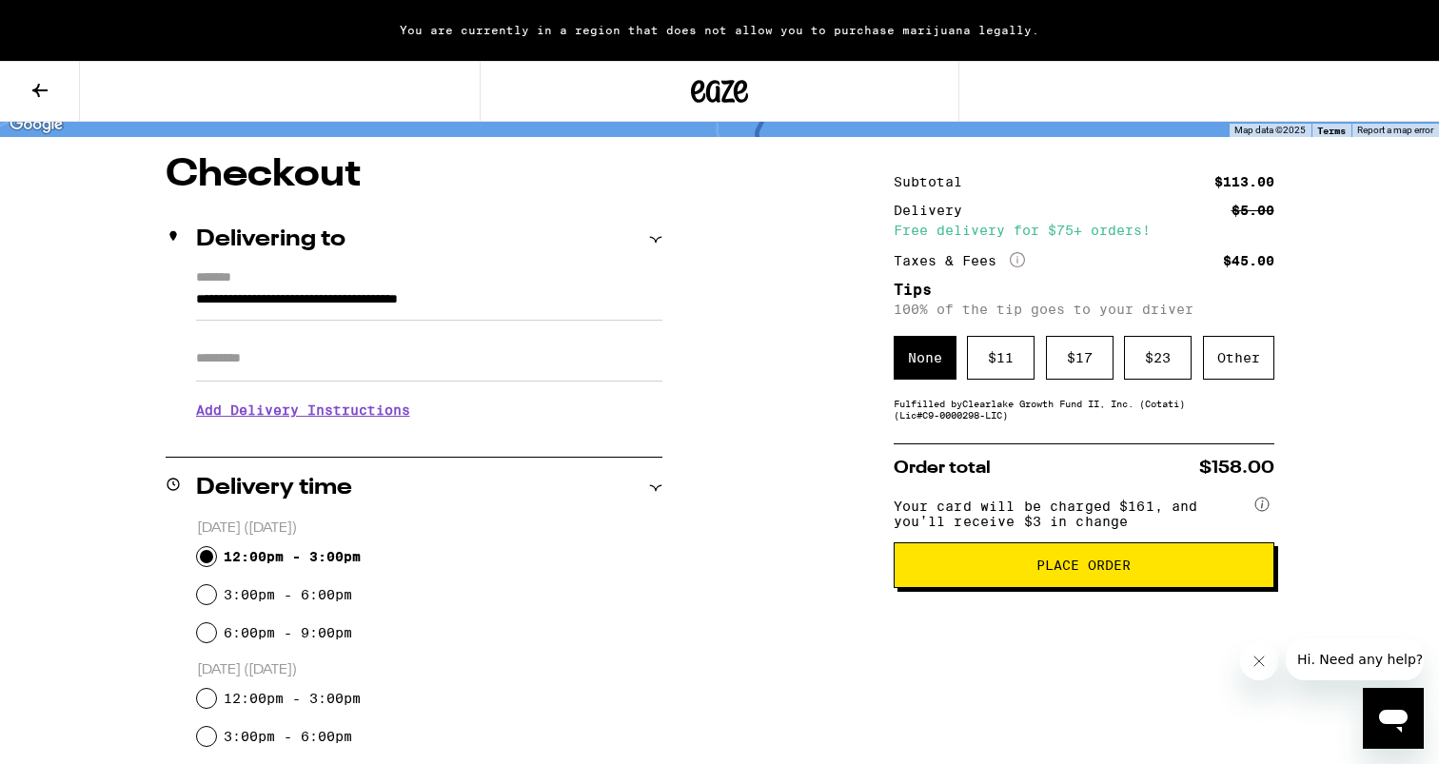
scroll to position [136, 0]
click at [960, 571] on span "Place Order" at bounding box center [1084, 564] width 348 height 13
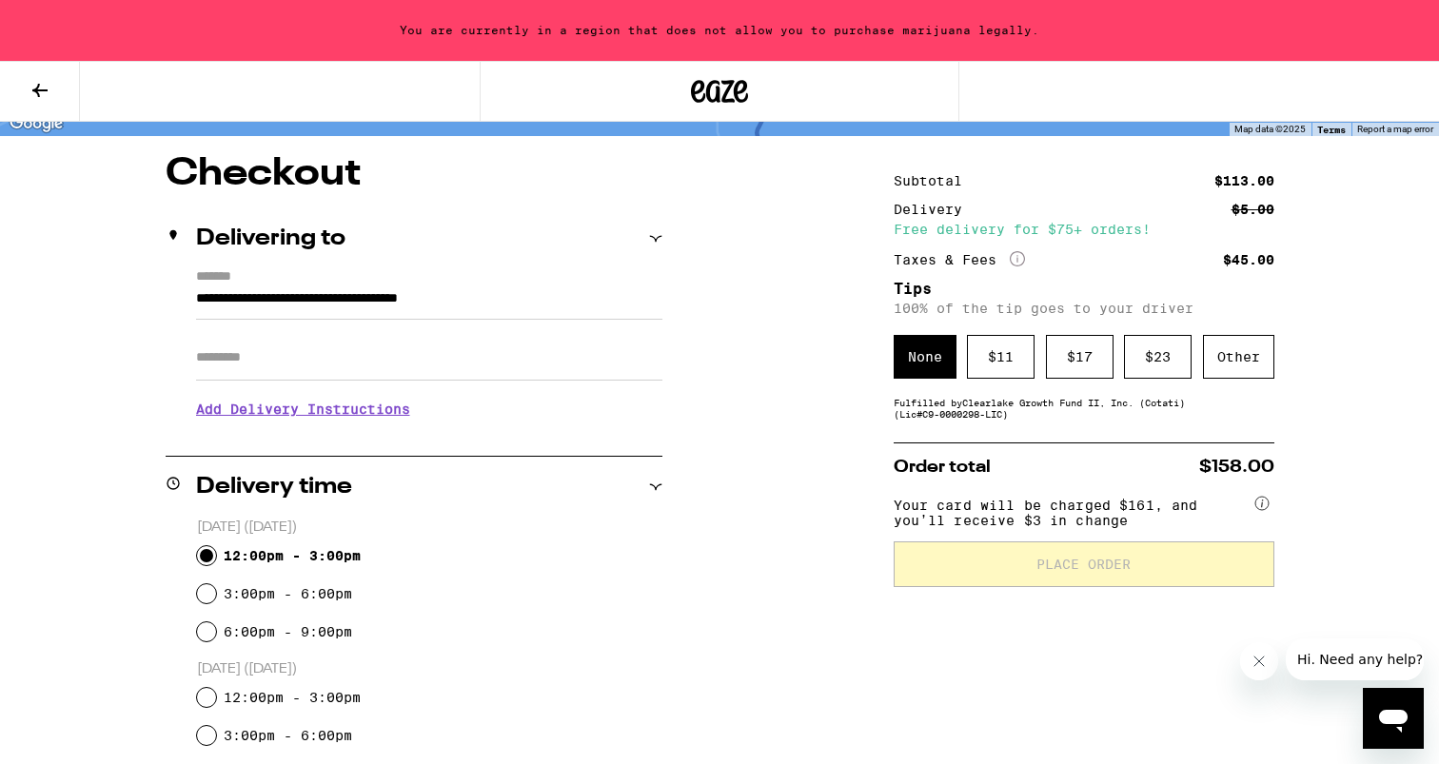
click at [696, 99] on icon at bounding box center [698, 91] width 14 height 23
